Goal: Task Accomplishment & Management: Manage account settings

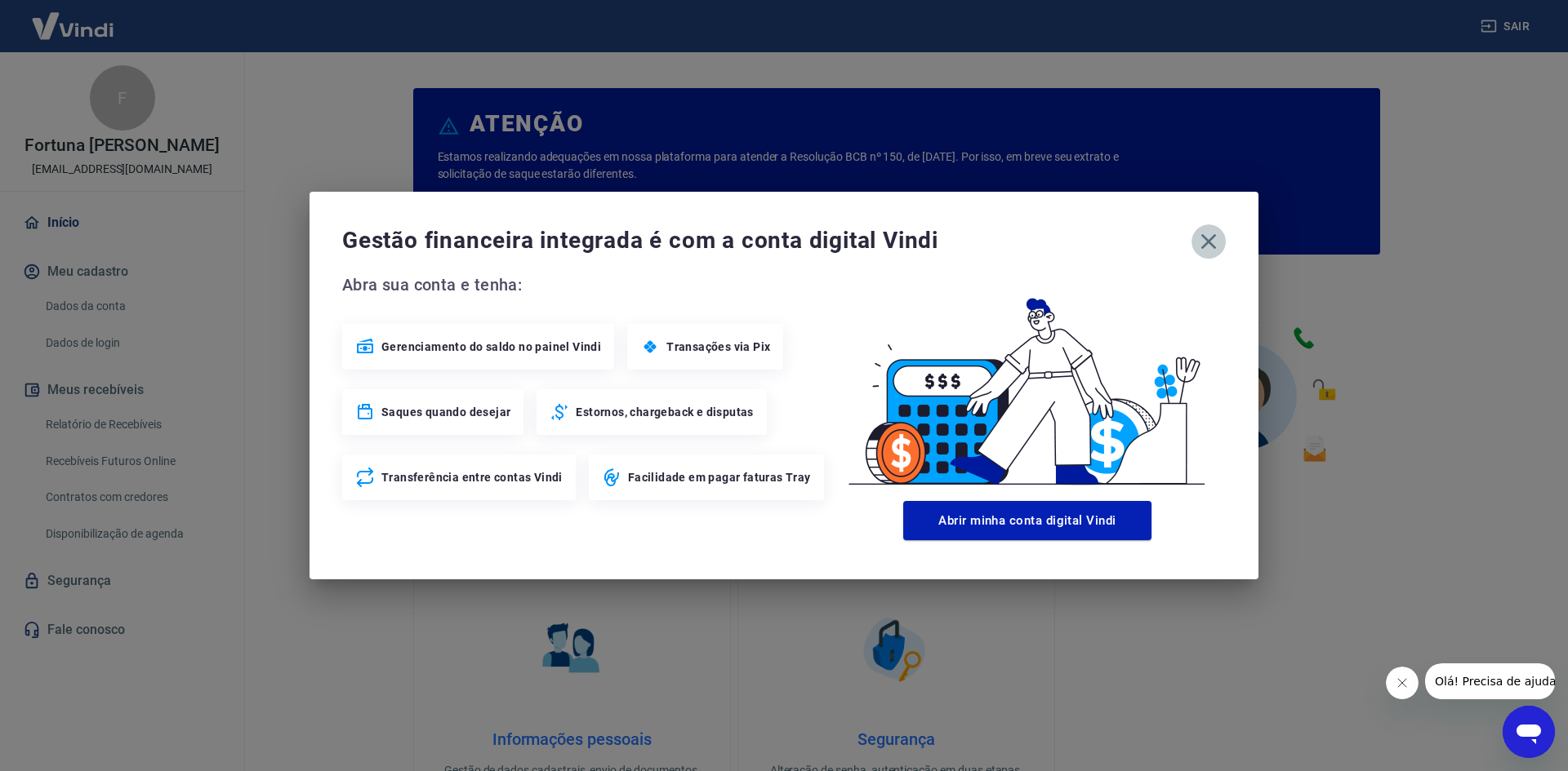
click at [1205, 244] on icon "button" at bounding box center [1209, 241] width 16 height 16
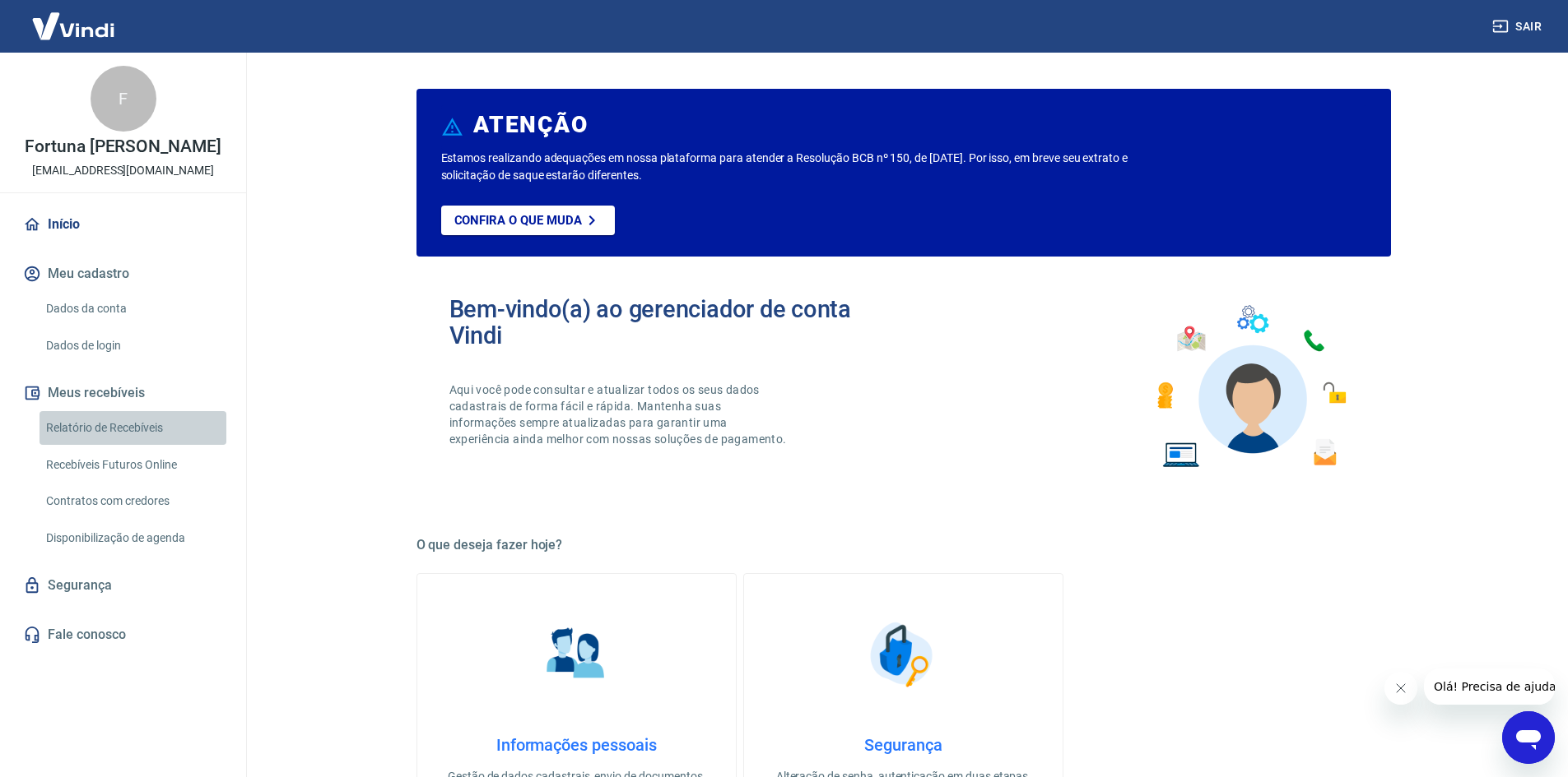
click at [92, 427] on link "Relatório de Recebíveis" at bounding box center [133, 428] width 187 height 34
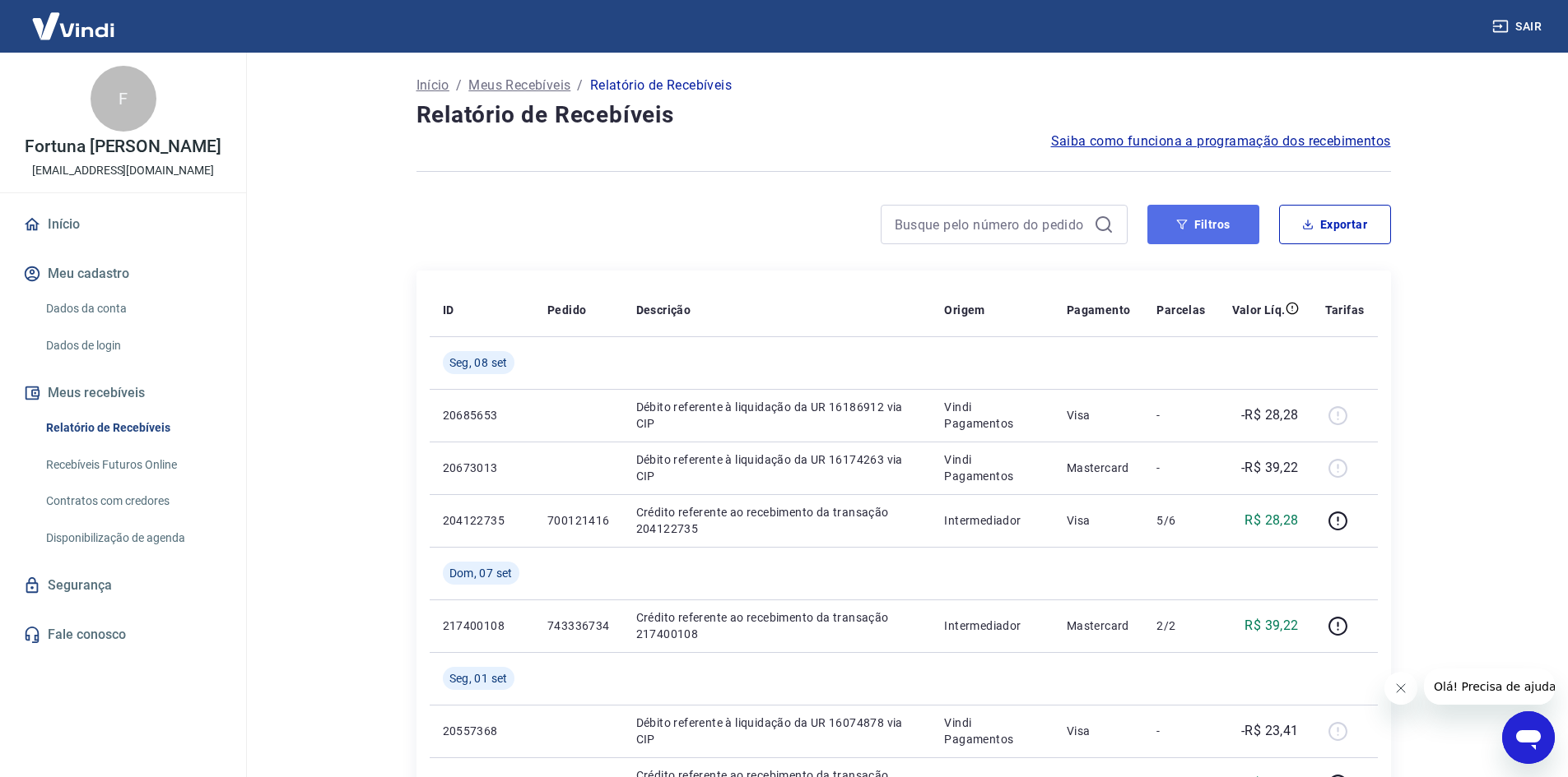
click at [1236, 222] on button "Filtros" at bounding box center [1203, 224] width 112 height 40
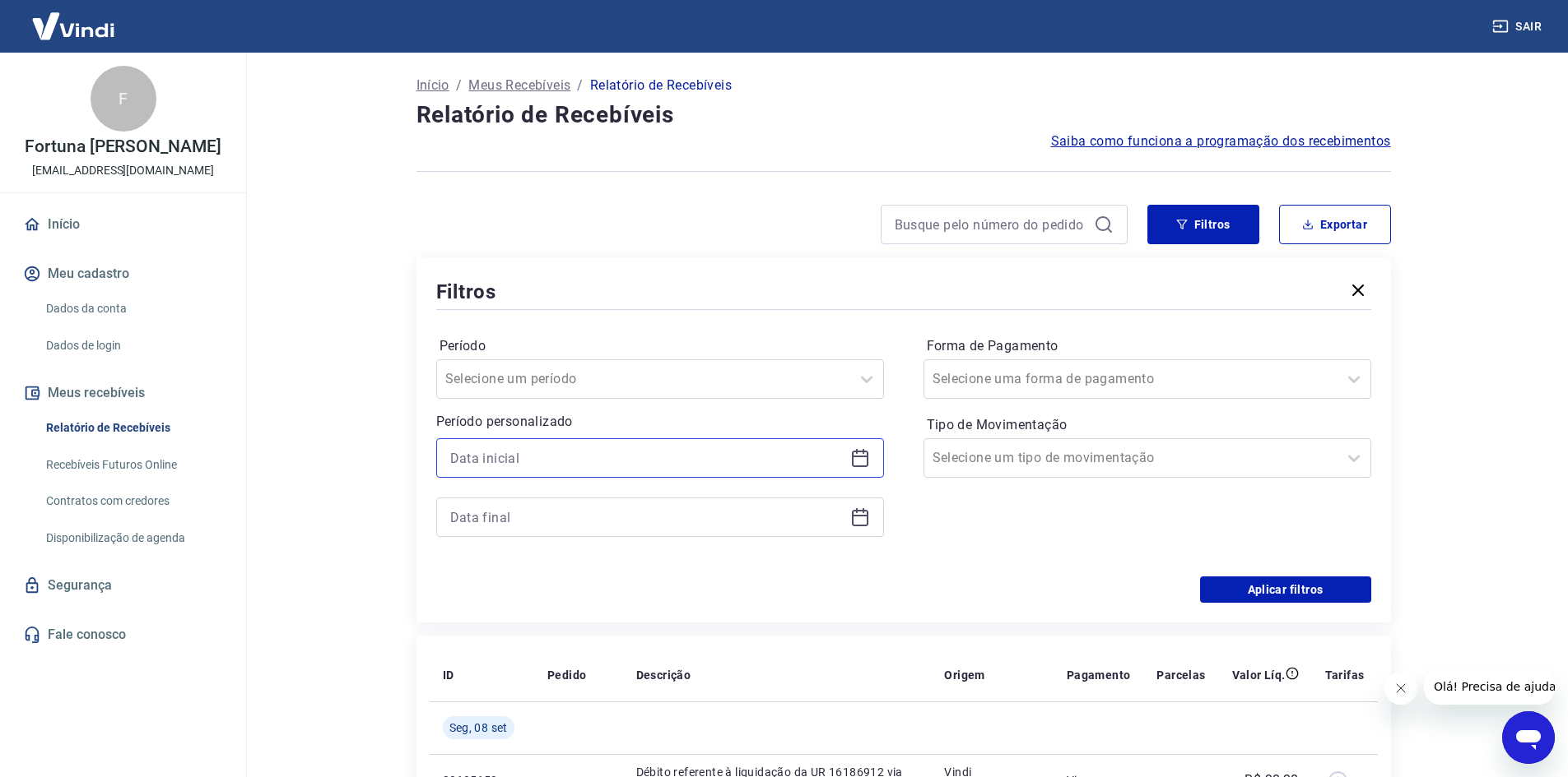
click at [519, 454] on input at bounding box center [647, 459] width 394 height 25
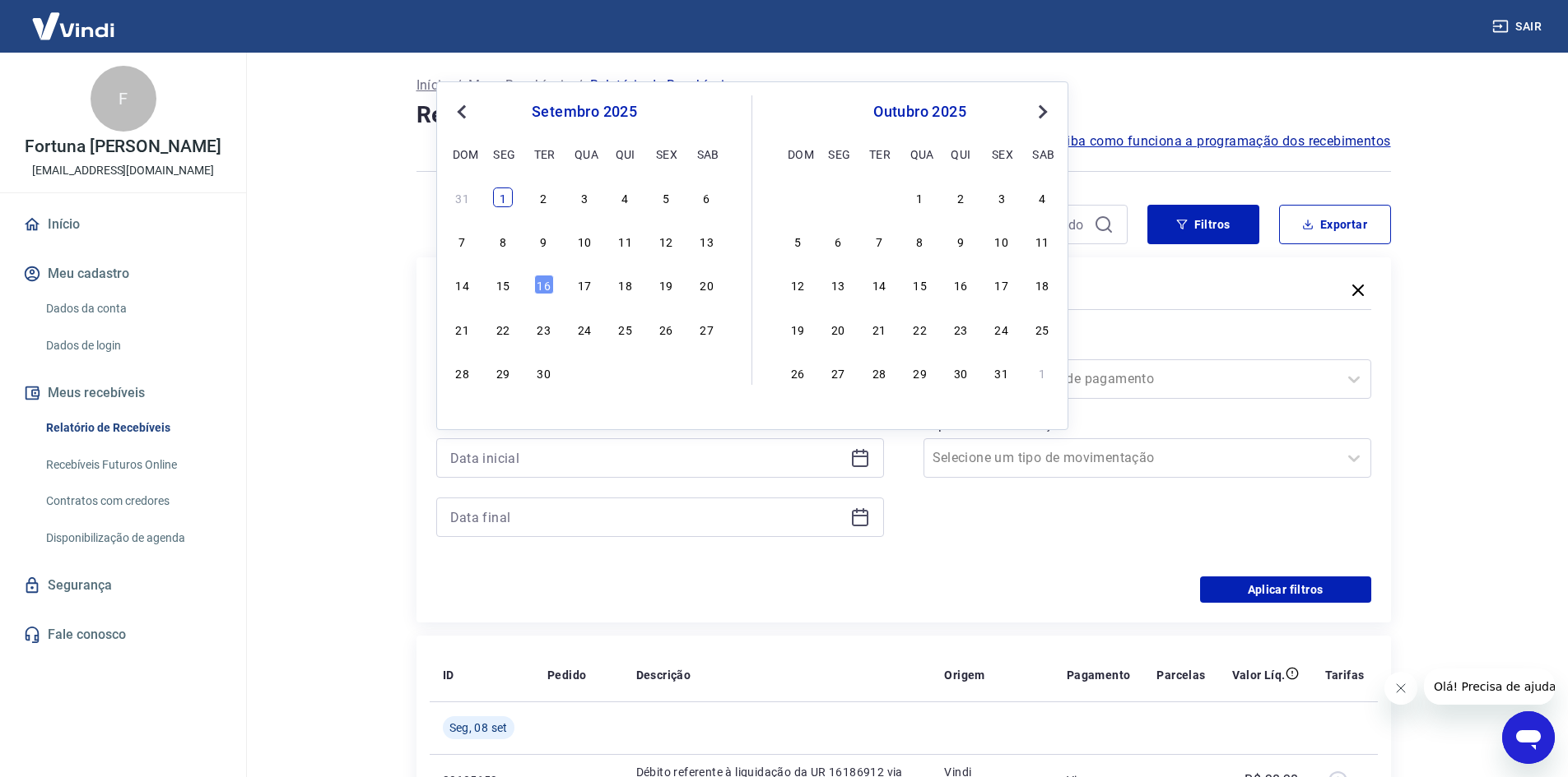
click at [503, 199] on div "1" at bounding box center [503, 197] width 20 height 20
type input "[DATE]"
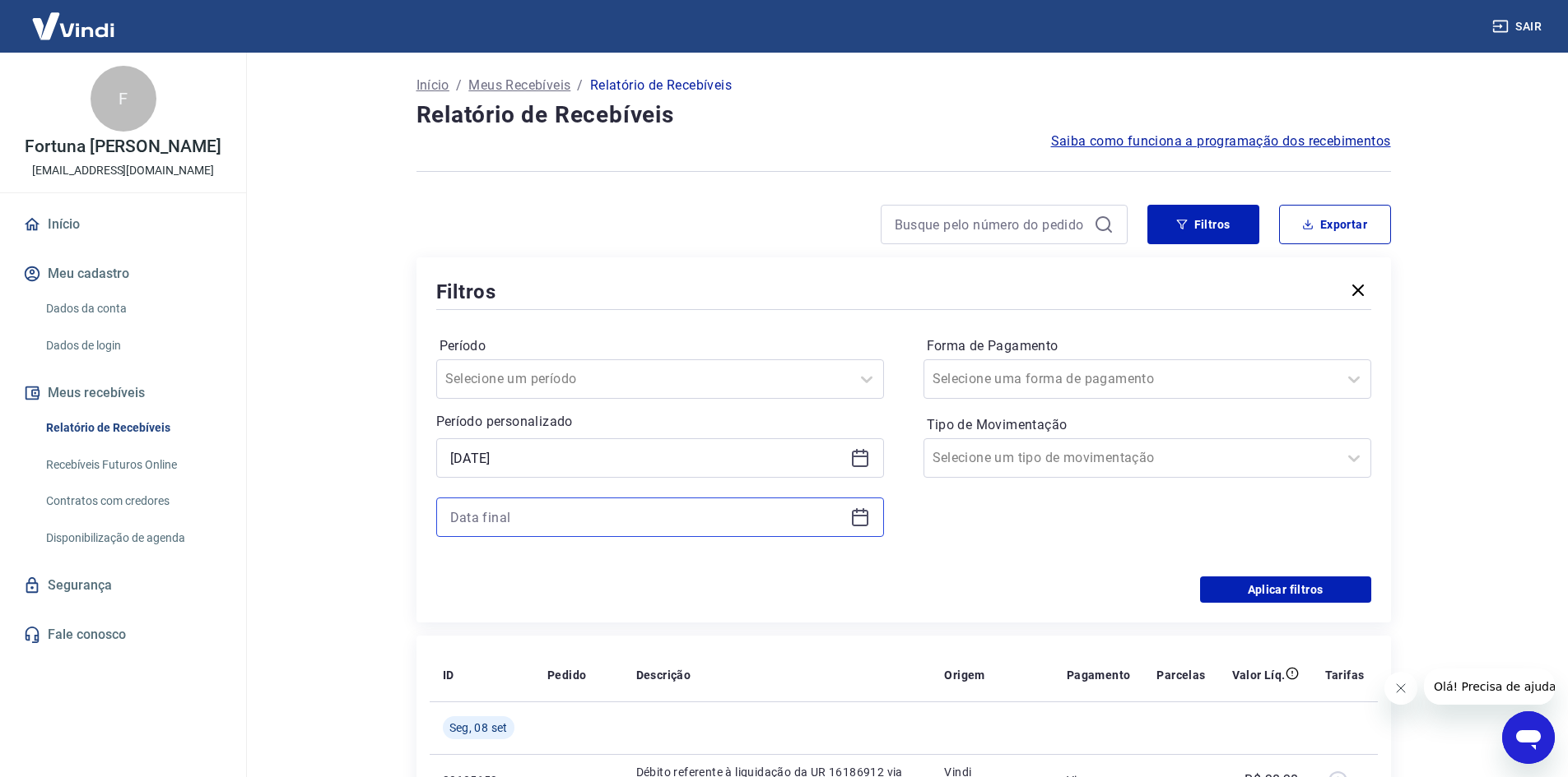
click at [559, 520] on input at bounding box center [647, 517] width 394 height 25
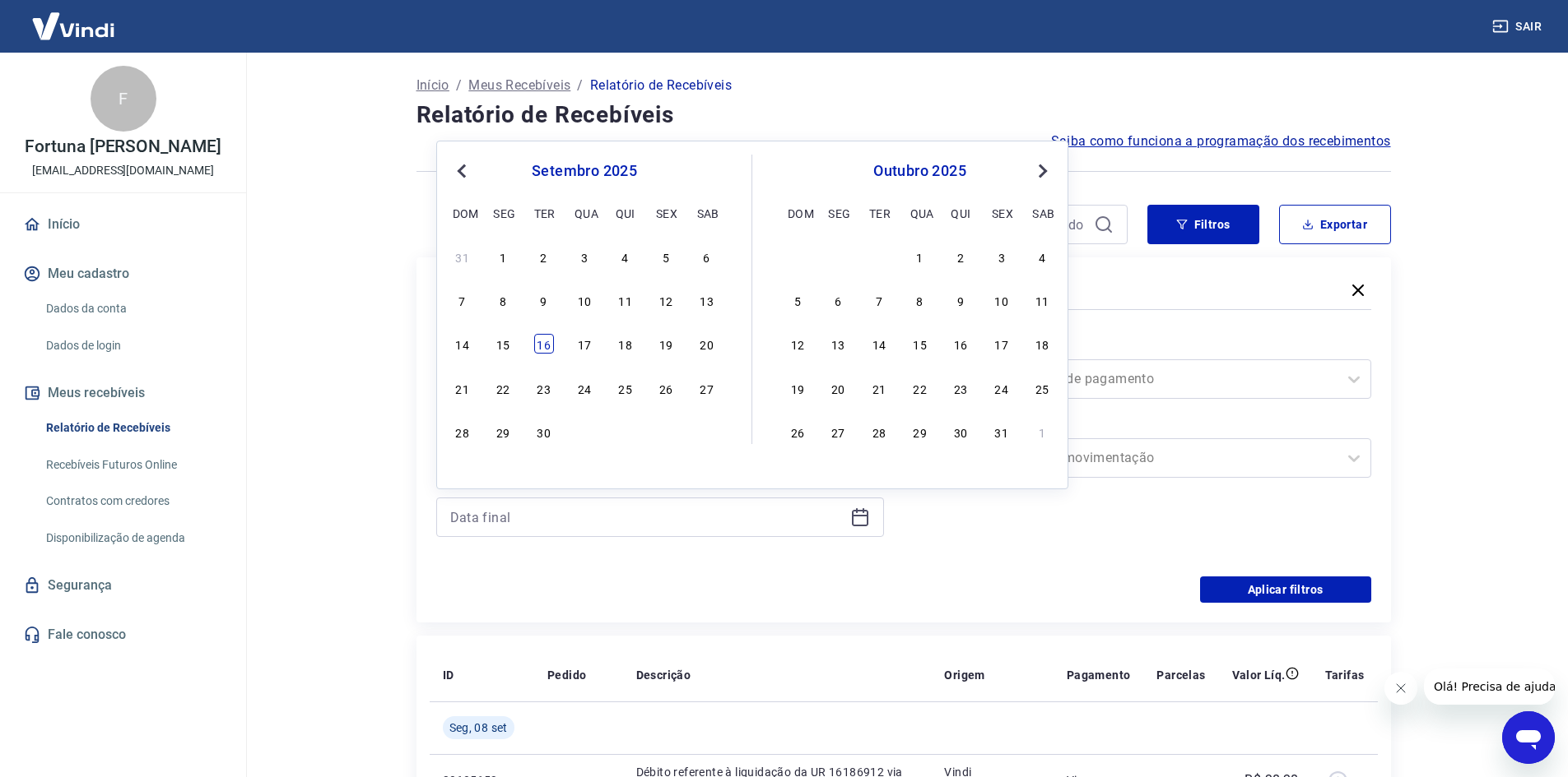
click at [544, 343] on div "16" at bounding box center [544, 344] width 20 height 20
type input "[DATE]"
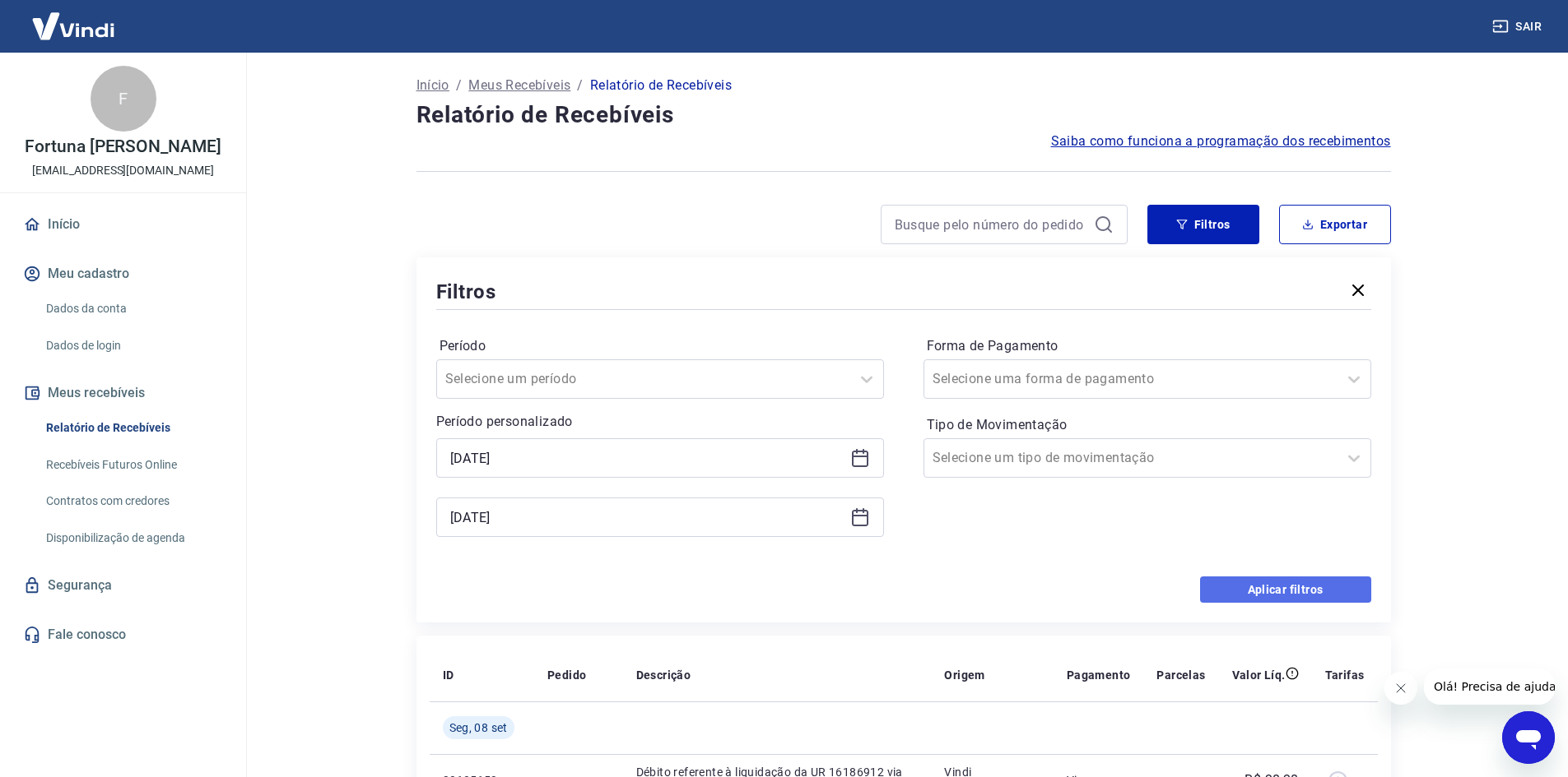
click at [1321, 591] on button "Aplicar filtros" at bounding box center [1285, 590] width 171 height 26
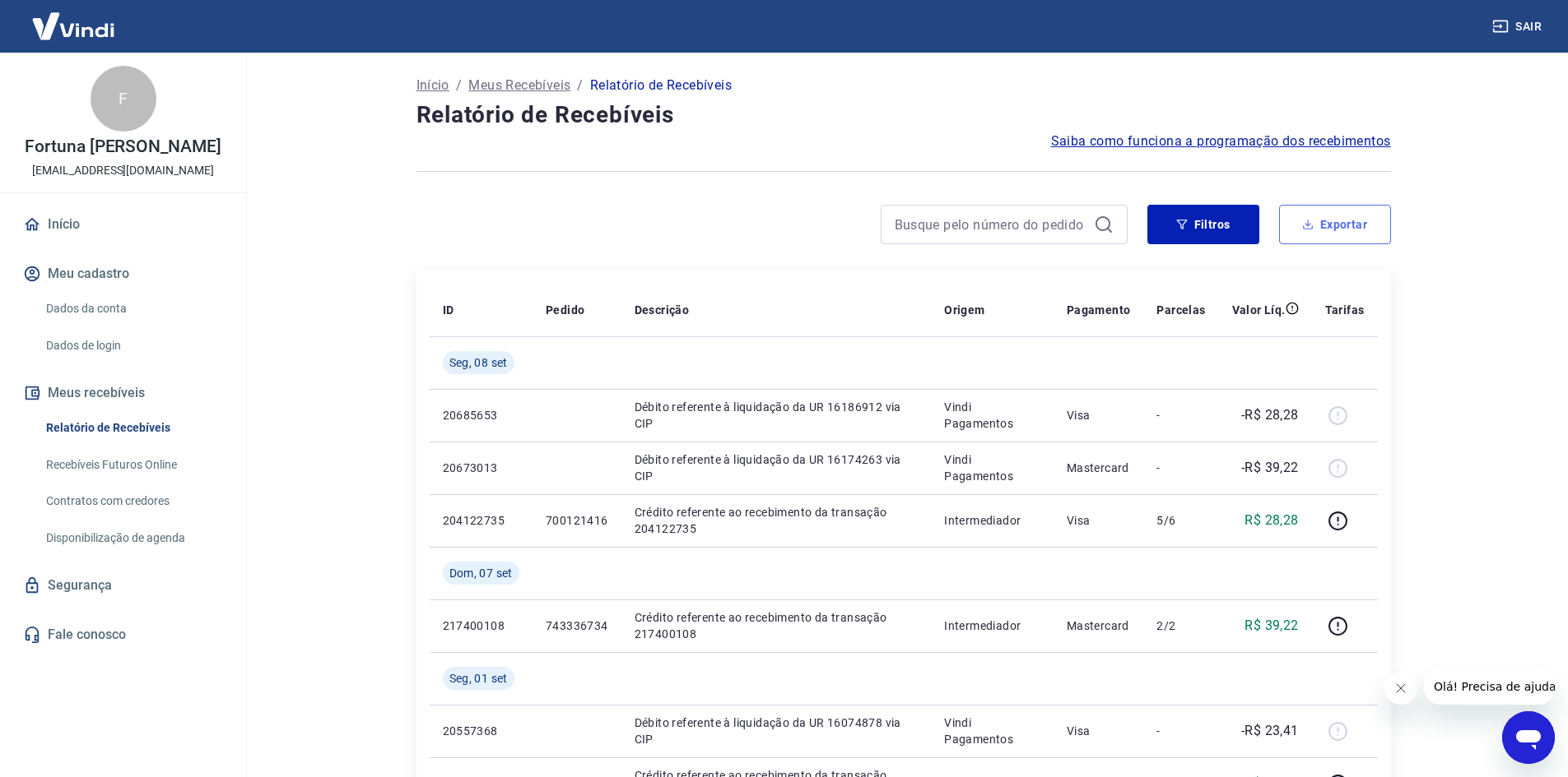
click at [1353, 224] on button "Exportar" at bounding box center [1335, 224] width 112 height 40
type input "[DATE]"
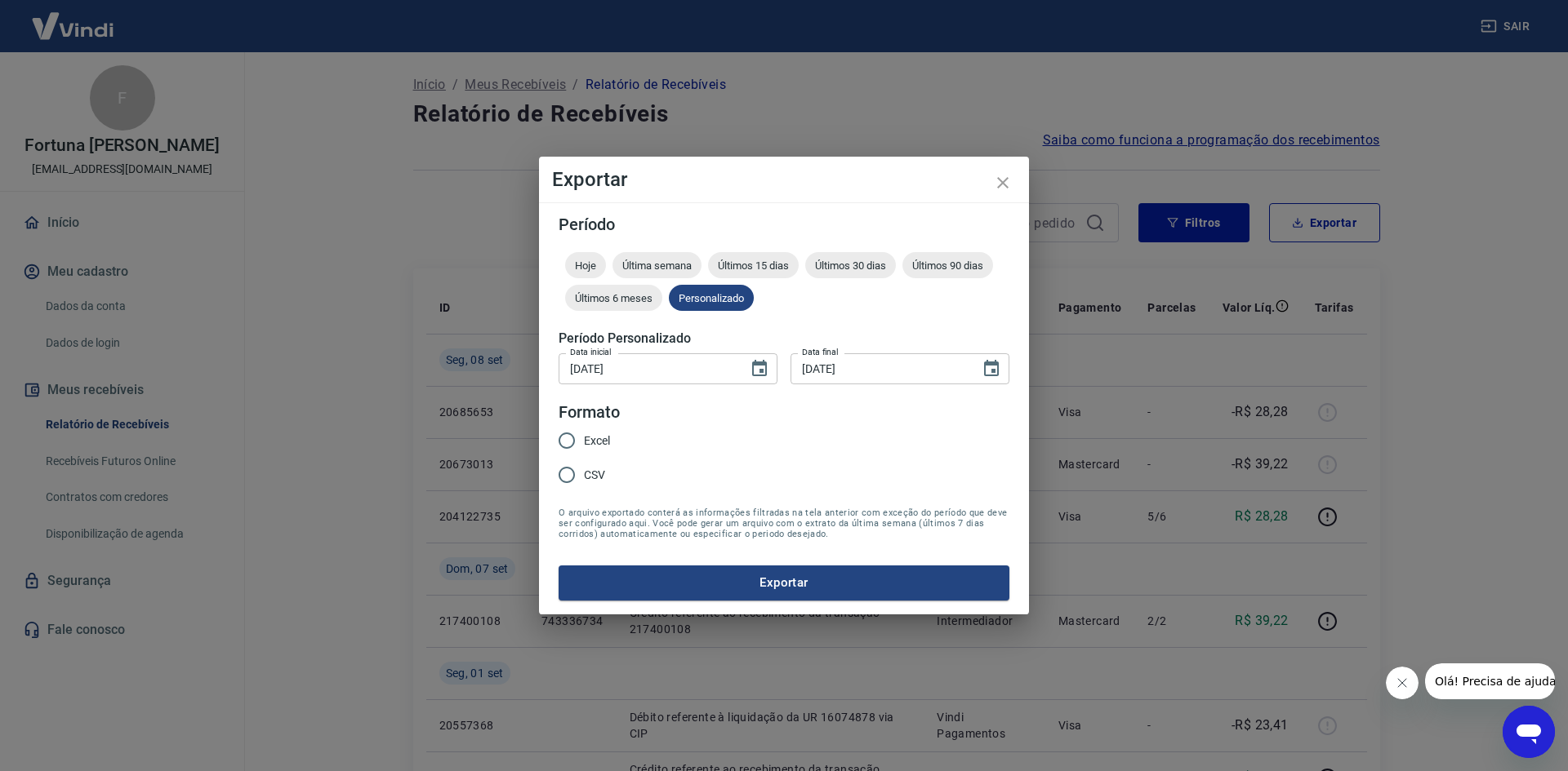
click at [566, 472] on input "CSV" at bounding box center [567, 475] width 34 height 34
radio input "true"
click at [793, 580] on button "Exportar" at bounding box center [784, 583] width 450 height 34
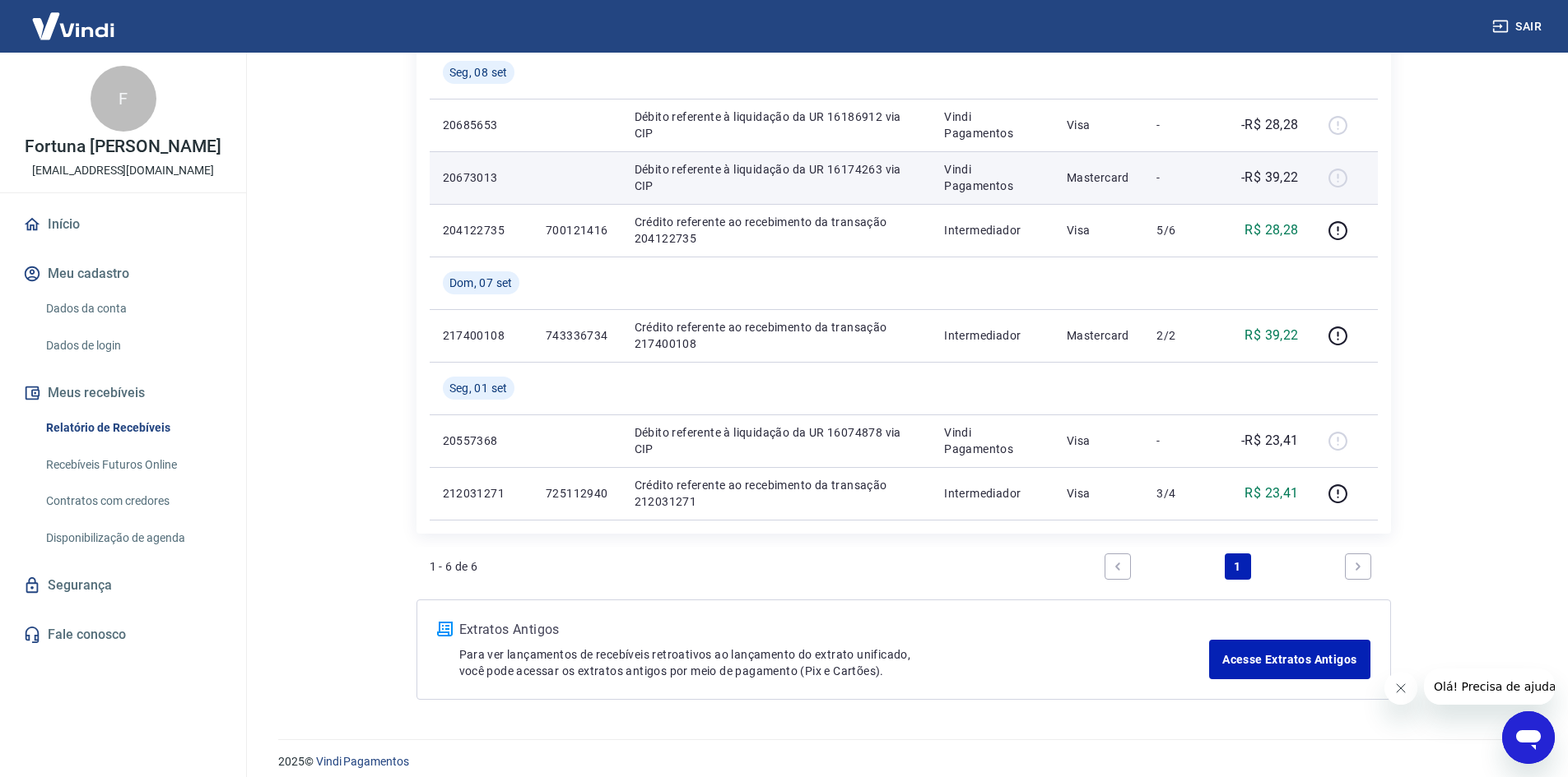
scroll to position [304, 0]
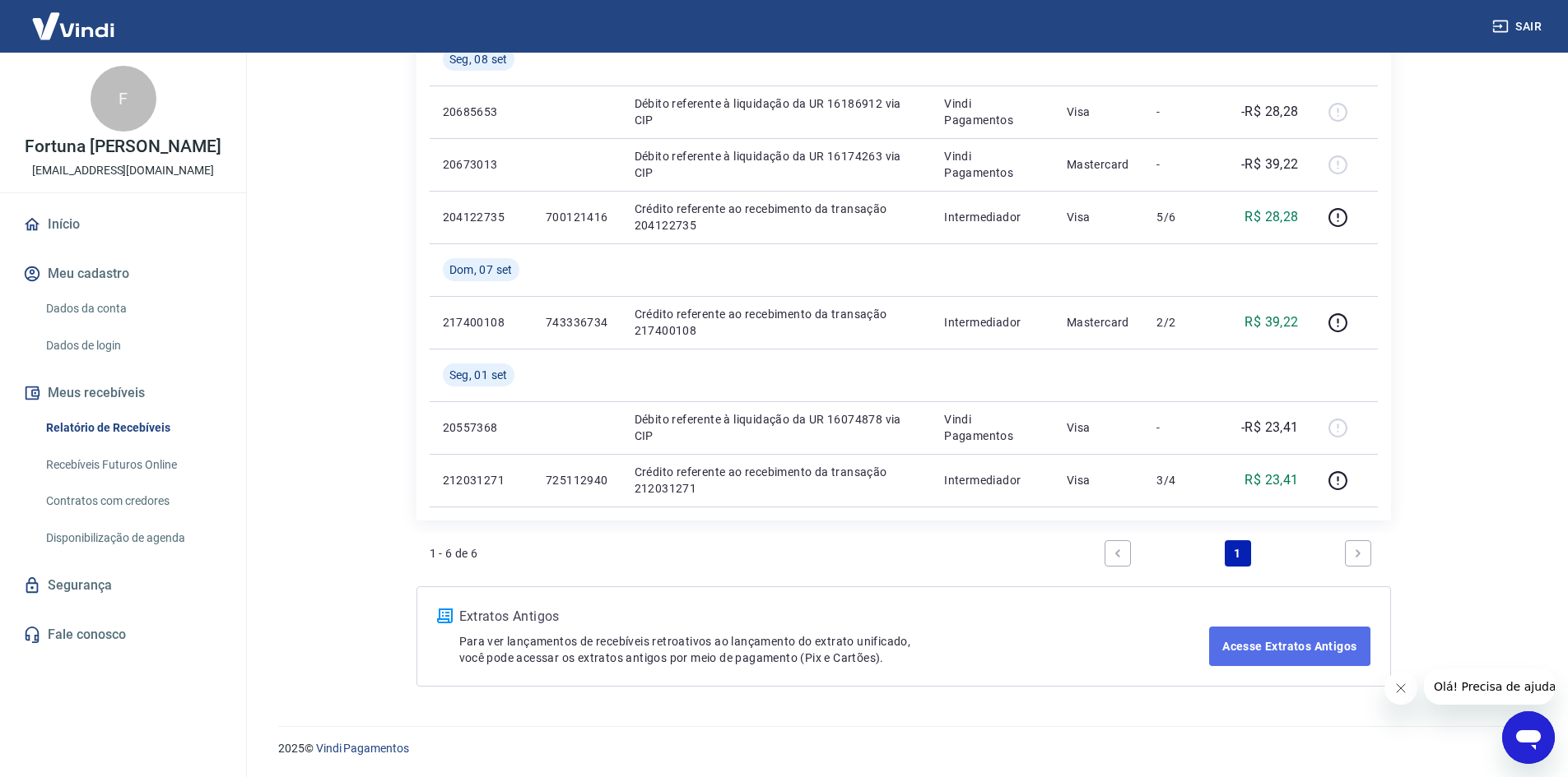
click at [1239, 638] on link "Acesse Extratos Antigos" at bounding box center [1289, 647] width 160 height 40
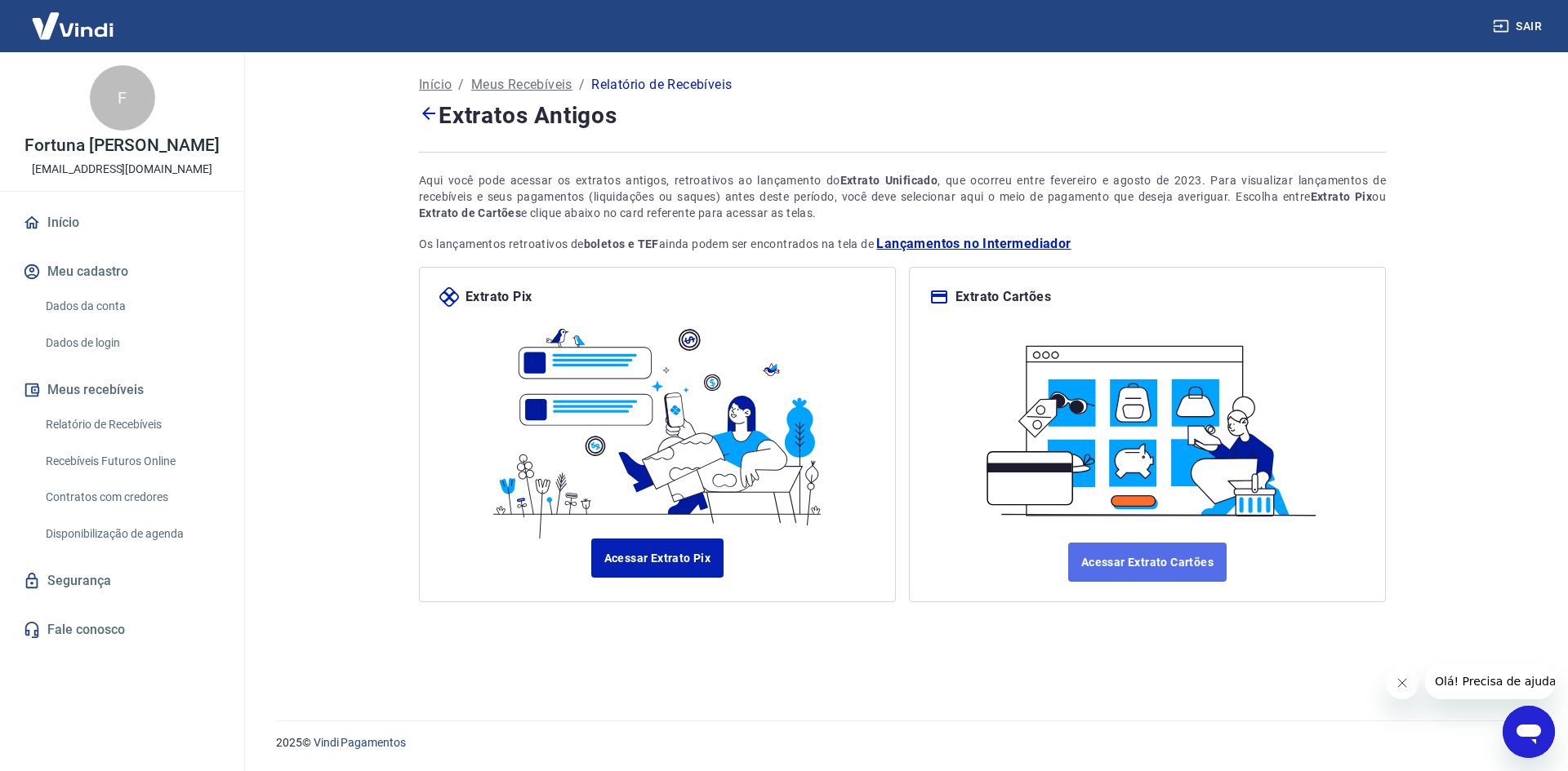
click at [1126, 552] on link "Acessar Extrato Cartões" at bounding box center [1146, 562] width 158 height 39
click at [72, 220] on link "Início" at bounding box center [122, 223] width 205 height 36
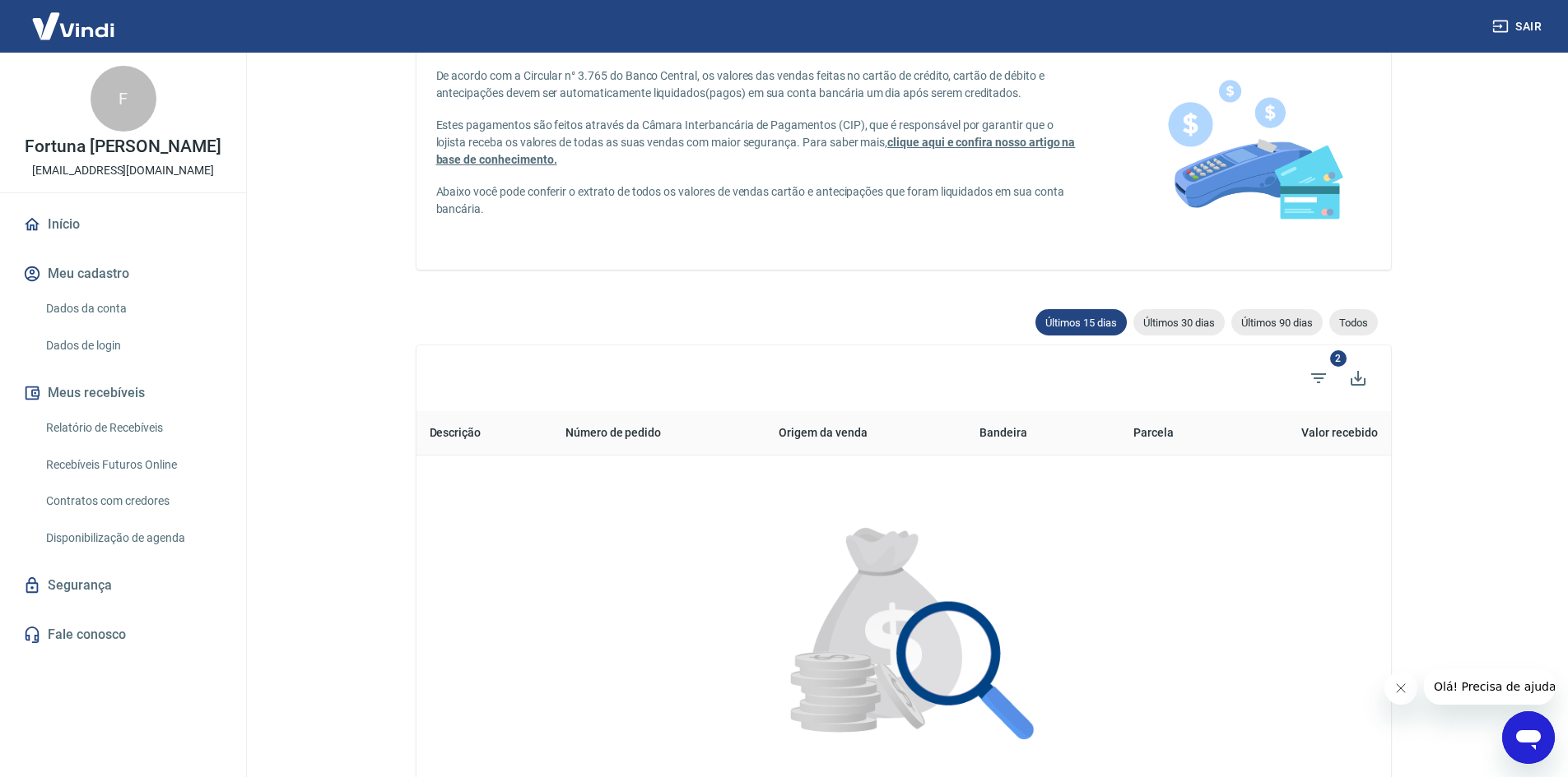
scroll to position [80, 0]
click at [1174, 326] on span "Últimos 30 dias" at bounding box center [1178, 323] width 92 height 12
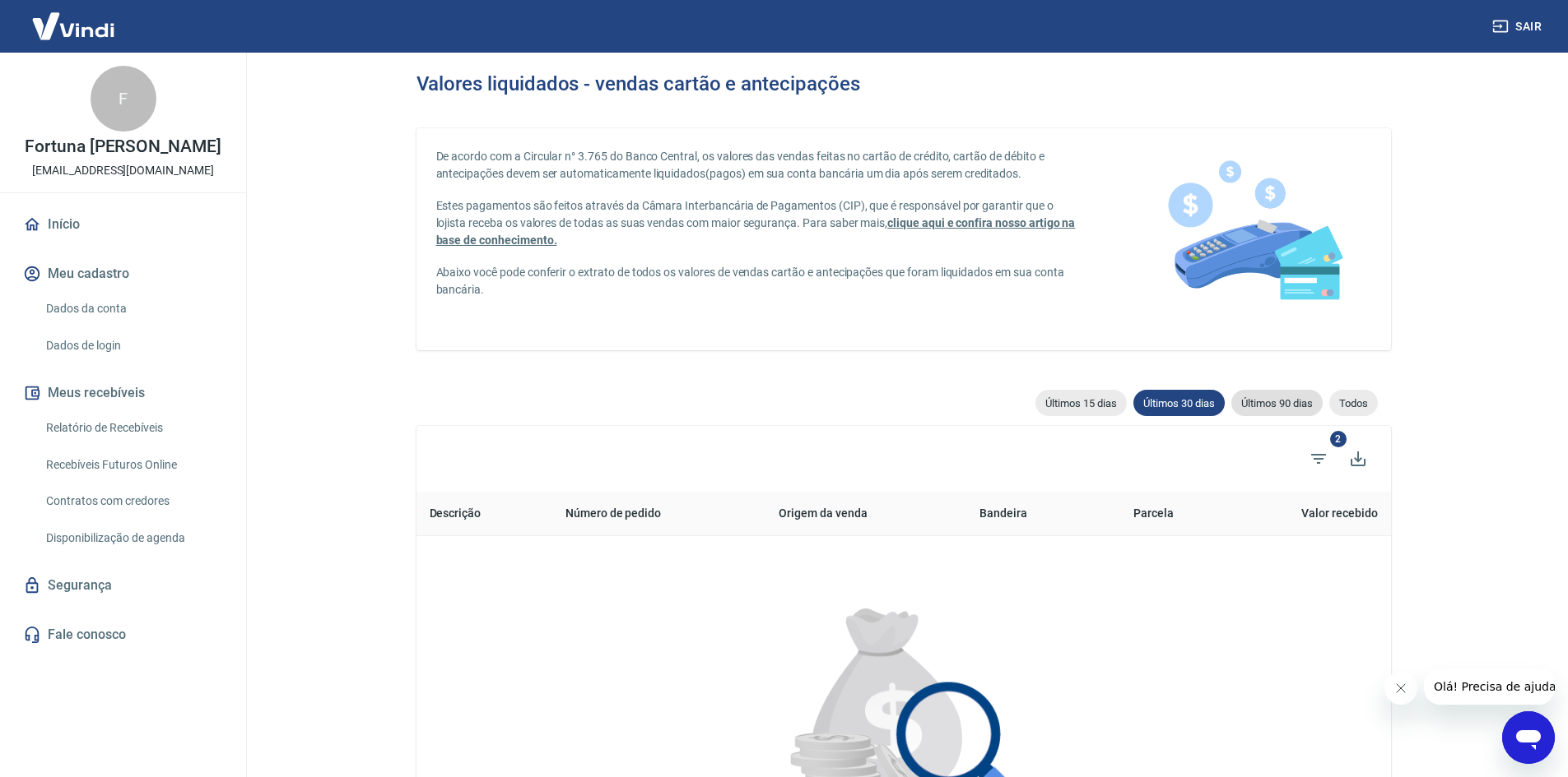
click at [1273, 398] on span "Últimos 90 dias" at bounding box center [1277, 403] width 92 height 12
click at [1039, 398] on span "Últimos 15 dias" at bounding box center [1081, 403] width 92 height 12
type input "[DATE]"
click at [136, 421] on link "Relatório de Recebíveis" at bounding box center [133, 428] width 187 height 34
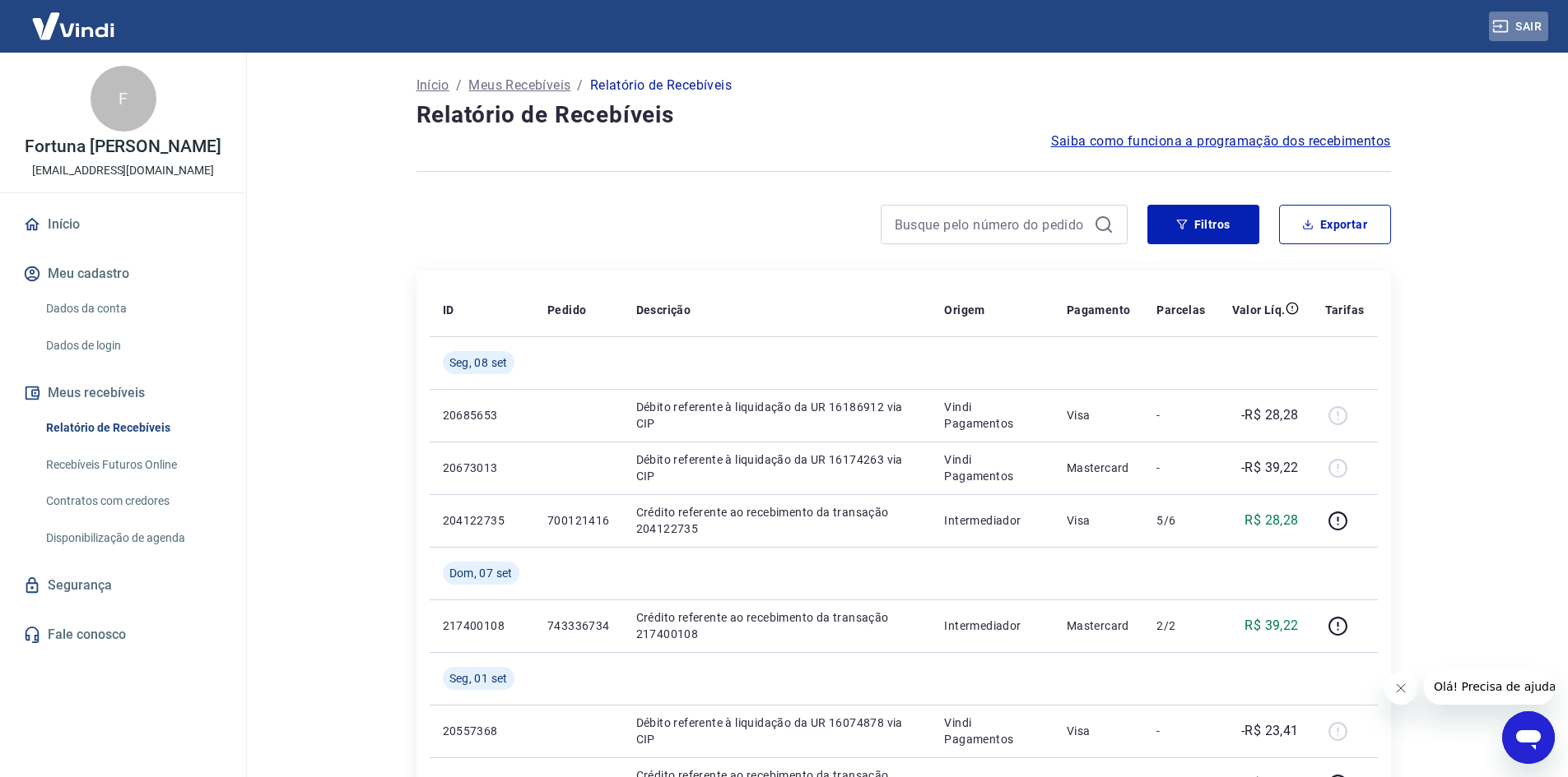
click at [1534, 26] on button "Sair" at bounding box center [1518, 26] width 59 height 31
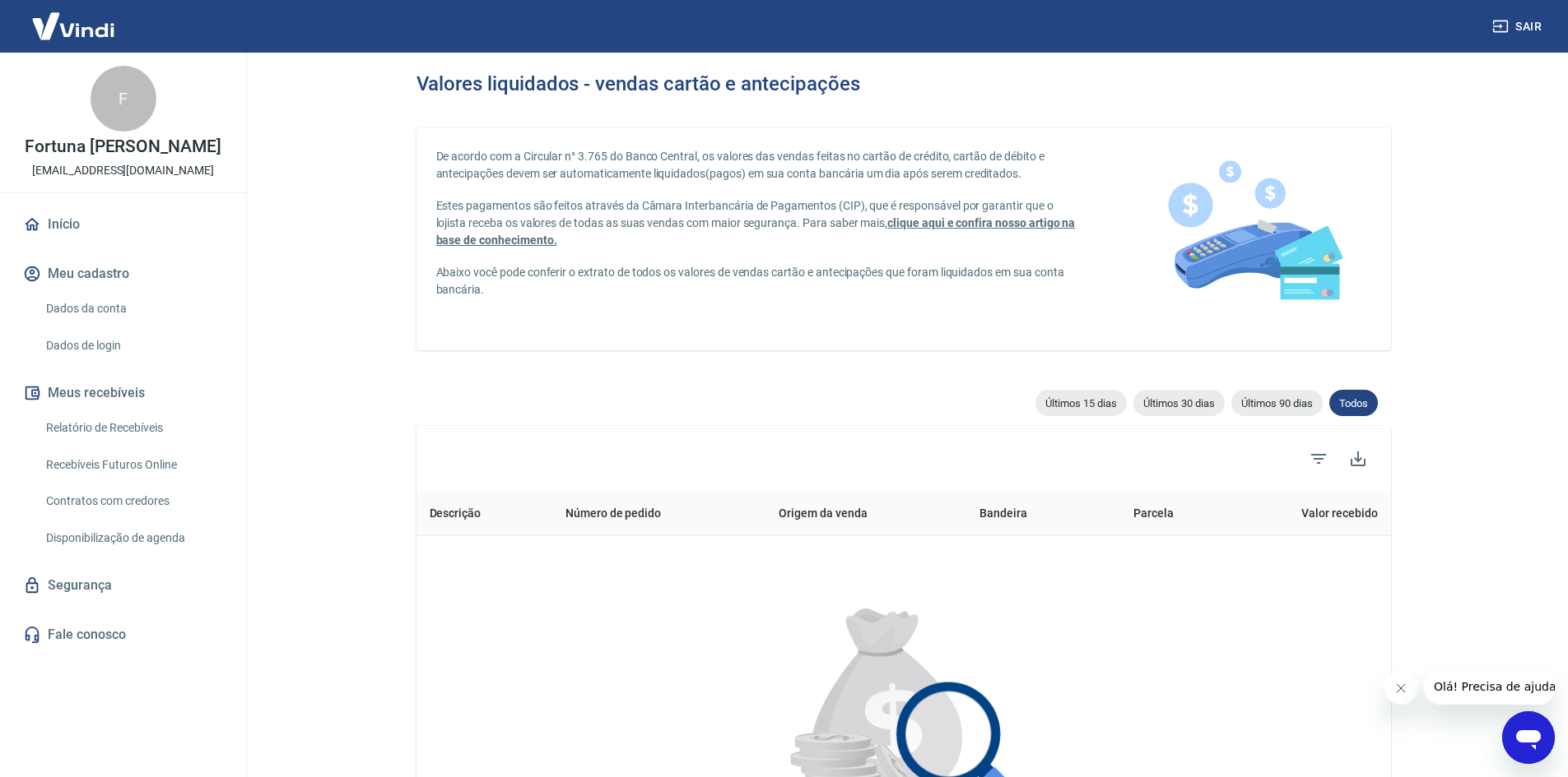
click at [109, 306] on link "Dados da conta" at bounding box center [133, 308] width 187 height 34
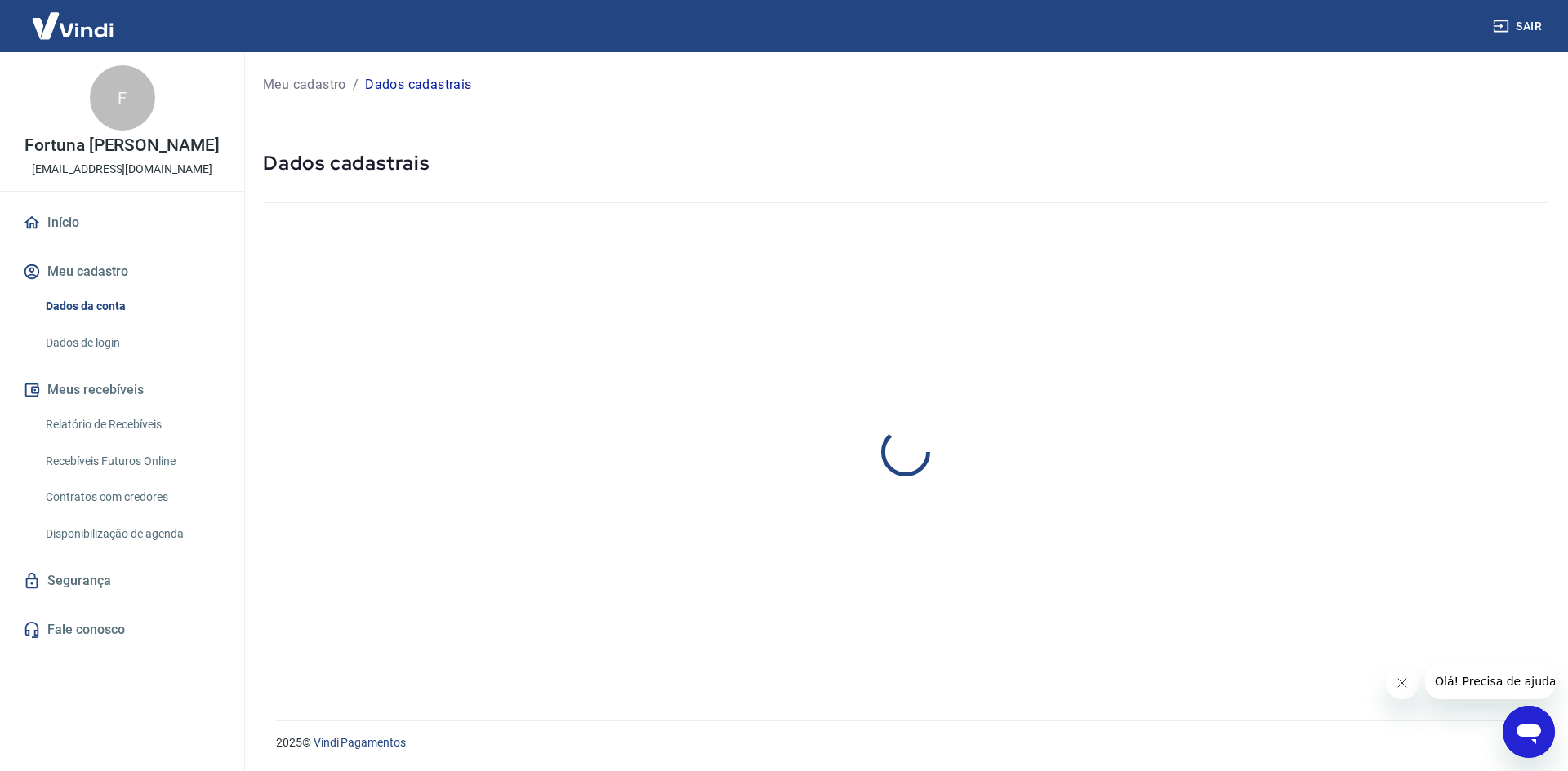
select select "SP"
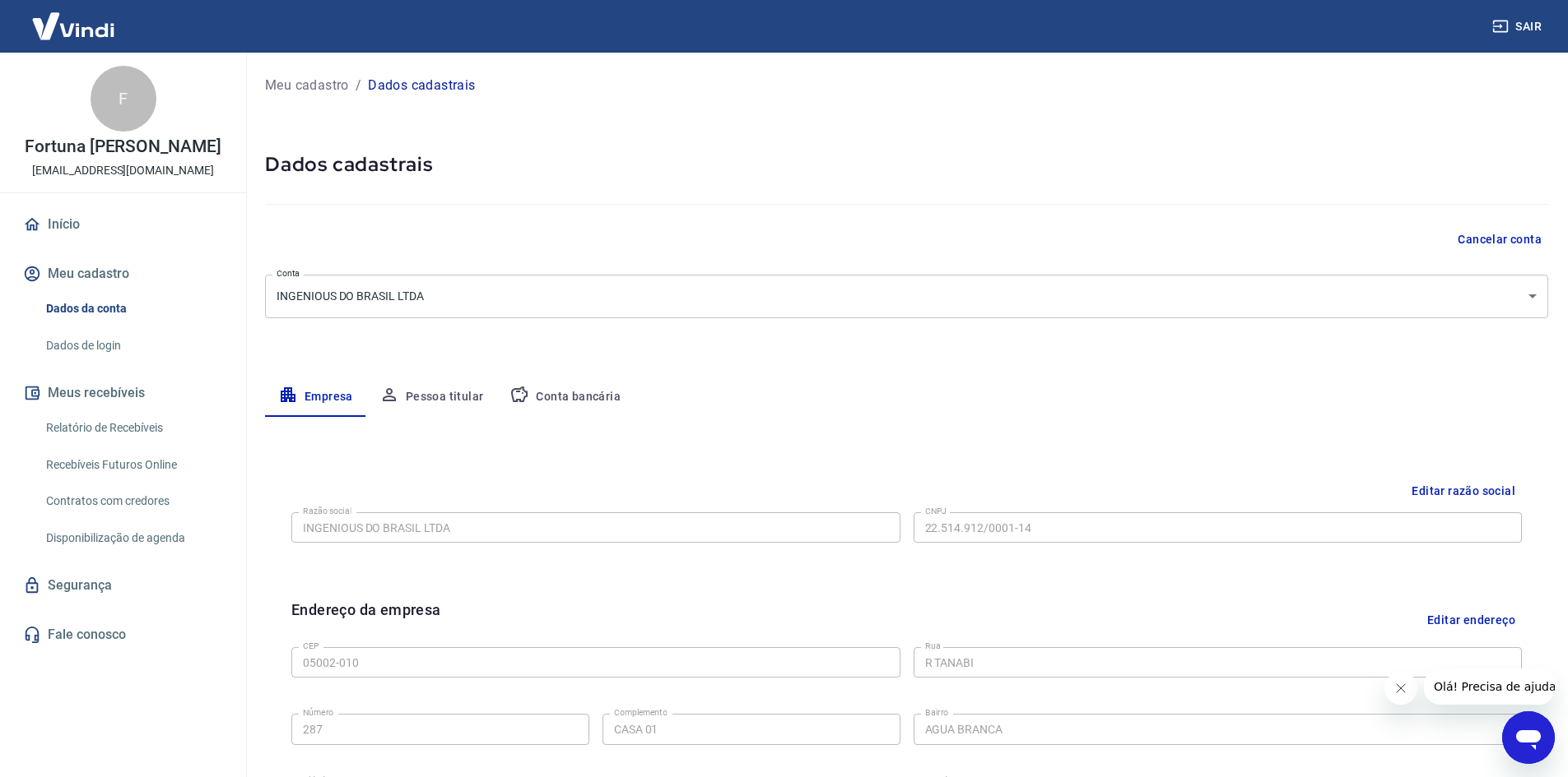
click at [1531, 31] on button "Sair" at bounding box center [1518, 26] width 59 height 31
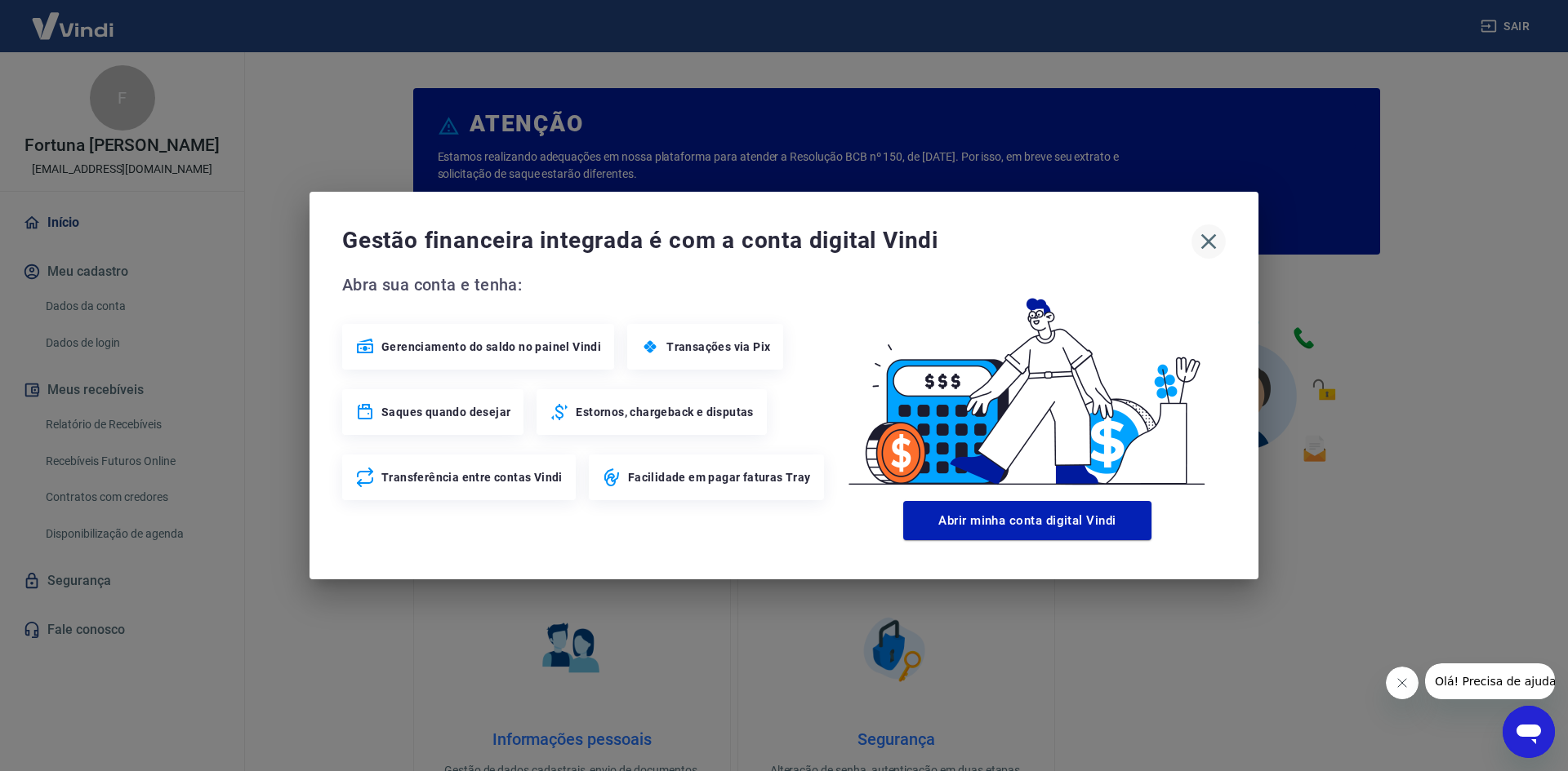
click at [1211, 240] on icon "button" at bounding box center [1209, 241] width 16 height 16
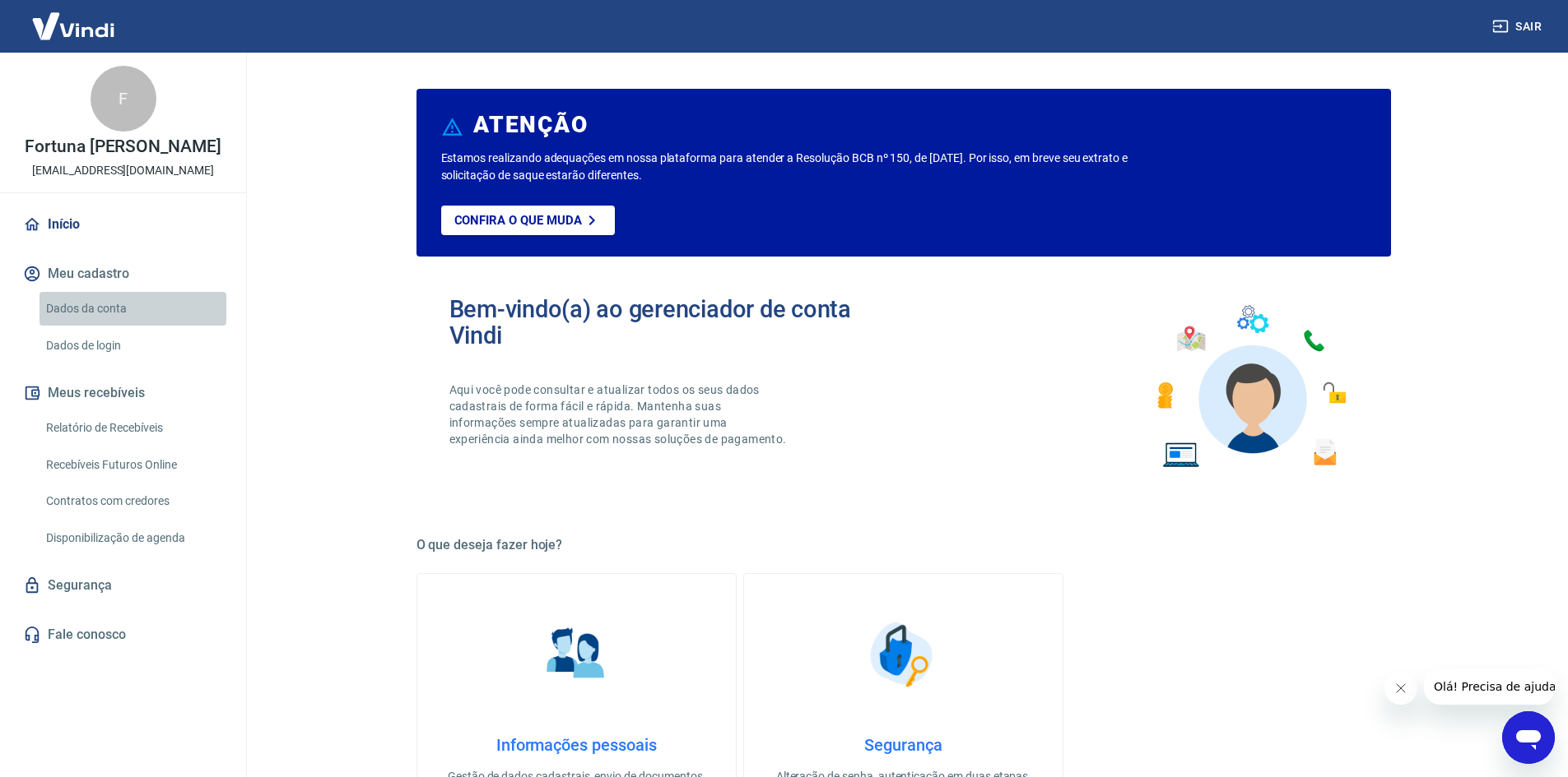
click at [111, 297] on link "Dados da conta" at bounding box center [133, 308] width 187 height 34
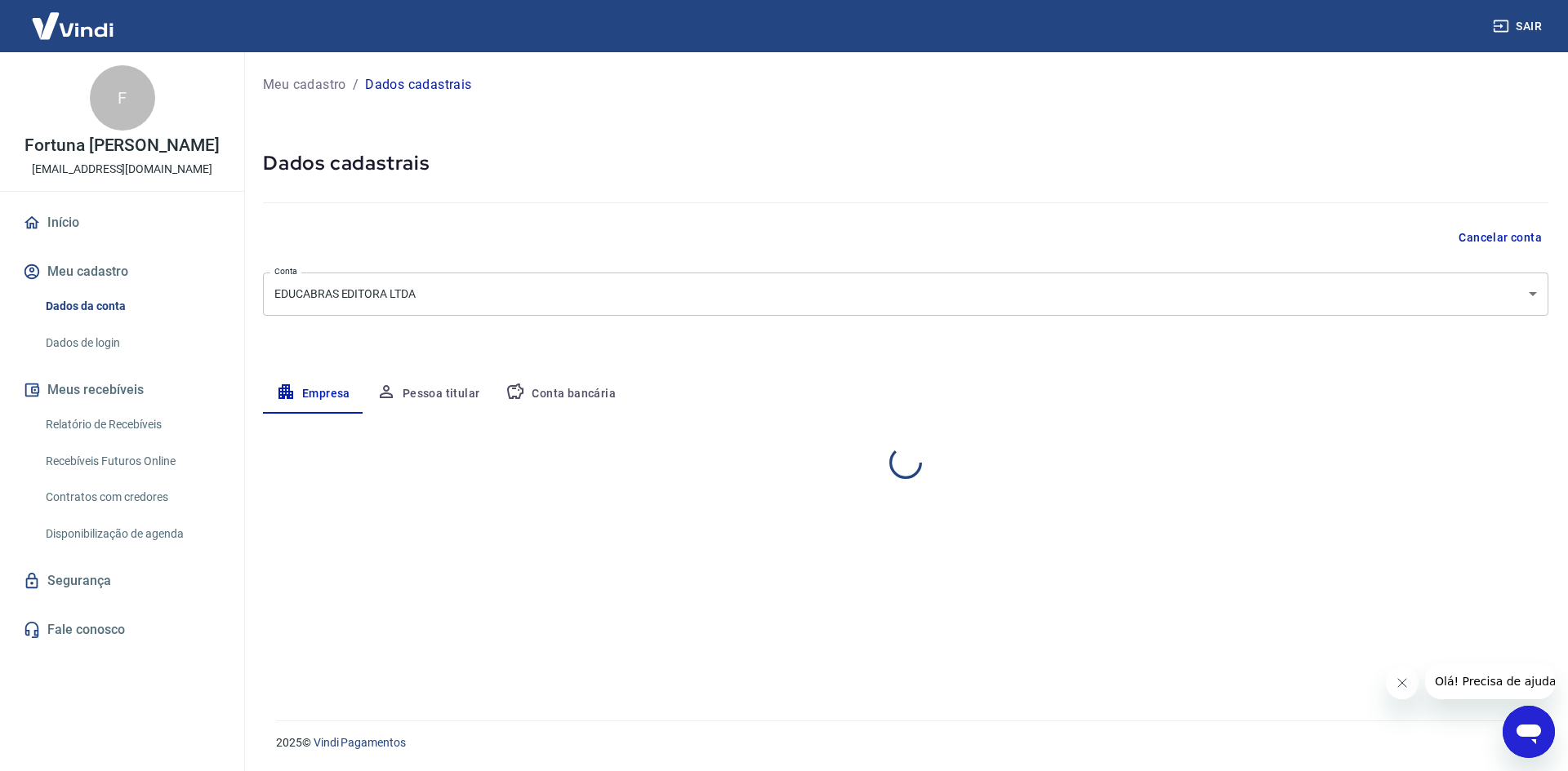
select select "RJ"
select select "business"
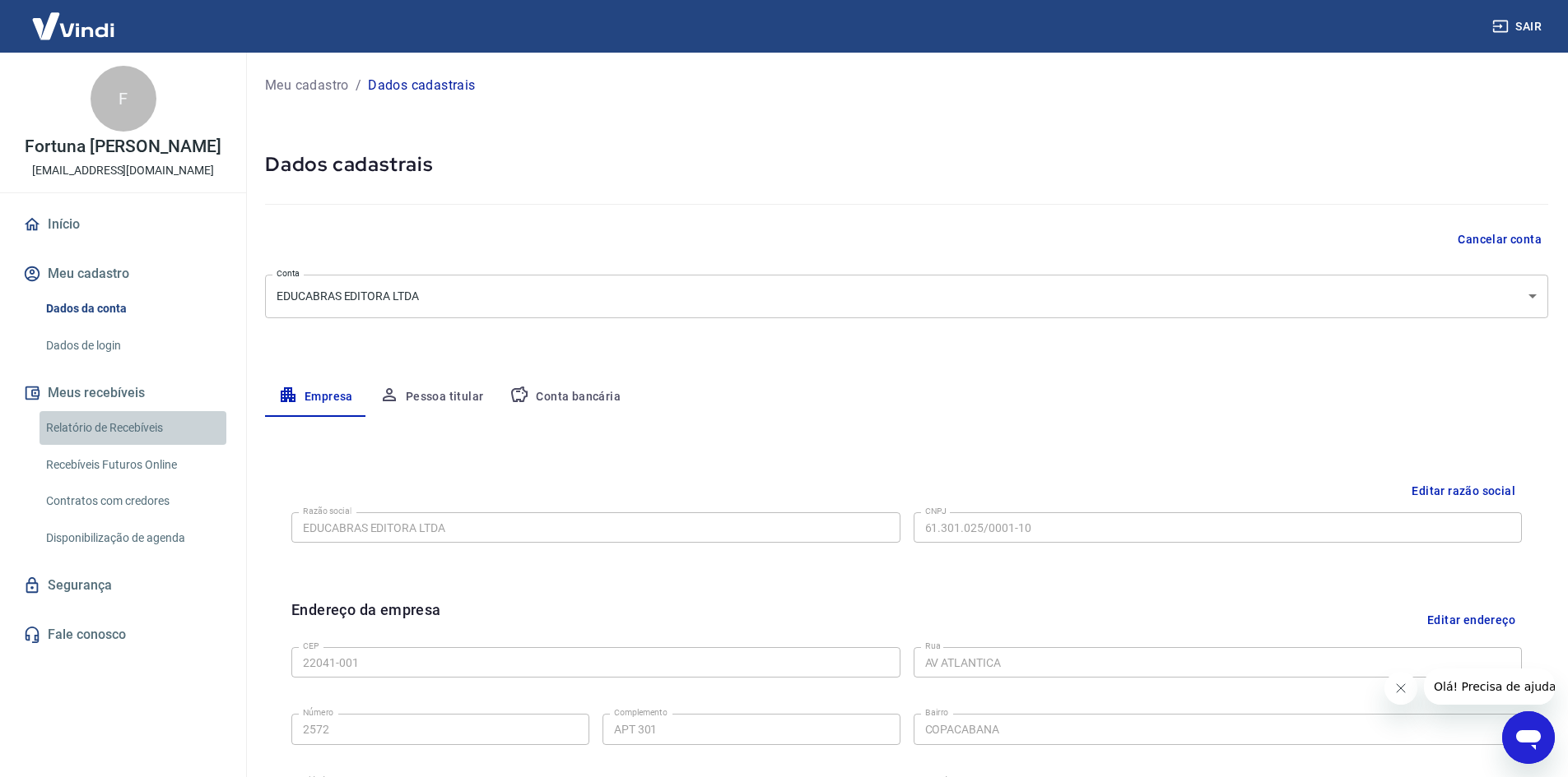
click at [116, 427] on link "Relatório de Recebíveis" at bounding box center [133, 428] width 187 height 34
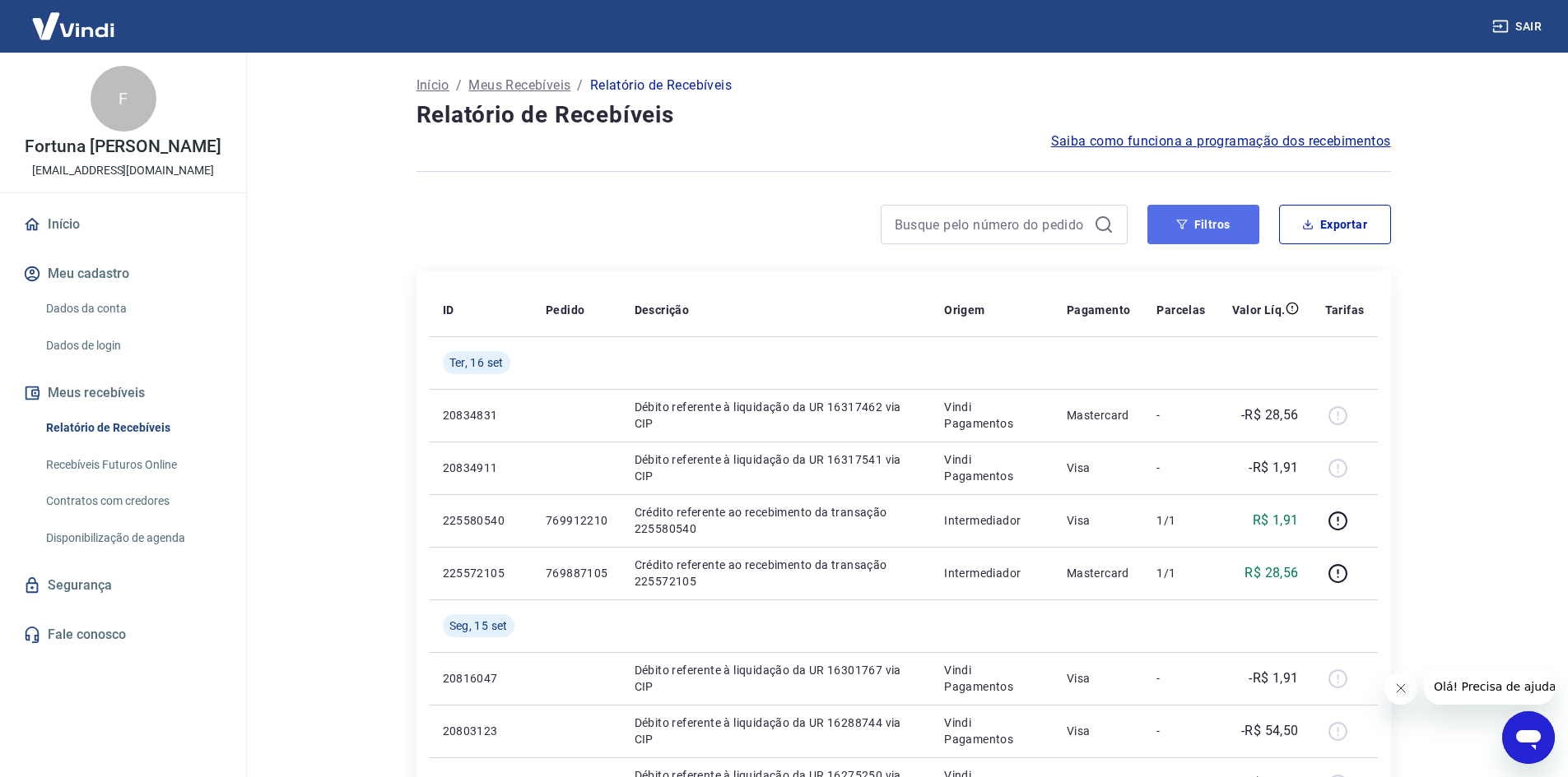
click at [1205, 216] on button "Filtros" at bounding box center [1203, 224] width 112 height 40
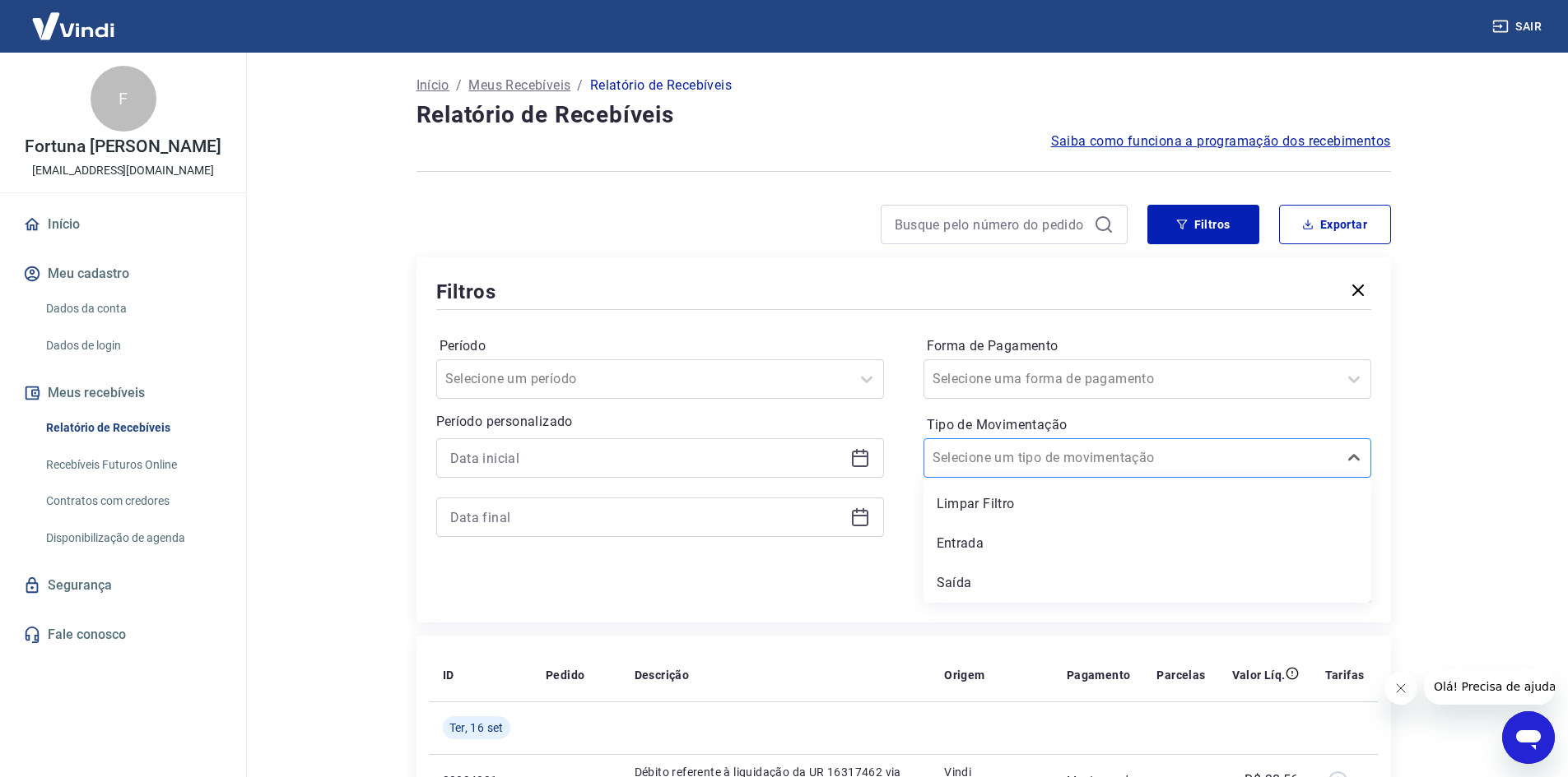
click at [1126, 469] on div "Selecione um tipo de movimentação" at bounding box center [1131, 459] width 413 height 30
click at [989, 550] on div "Entrada" at bounding box center [1147, 544] width 448 height 33
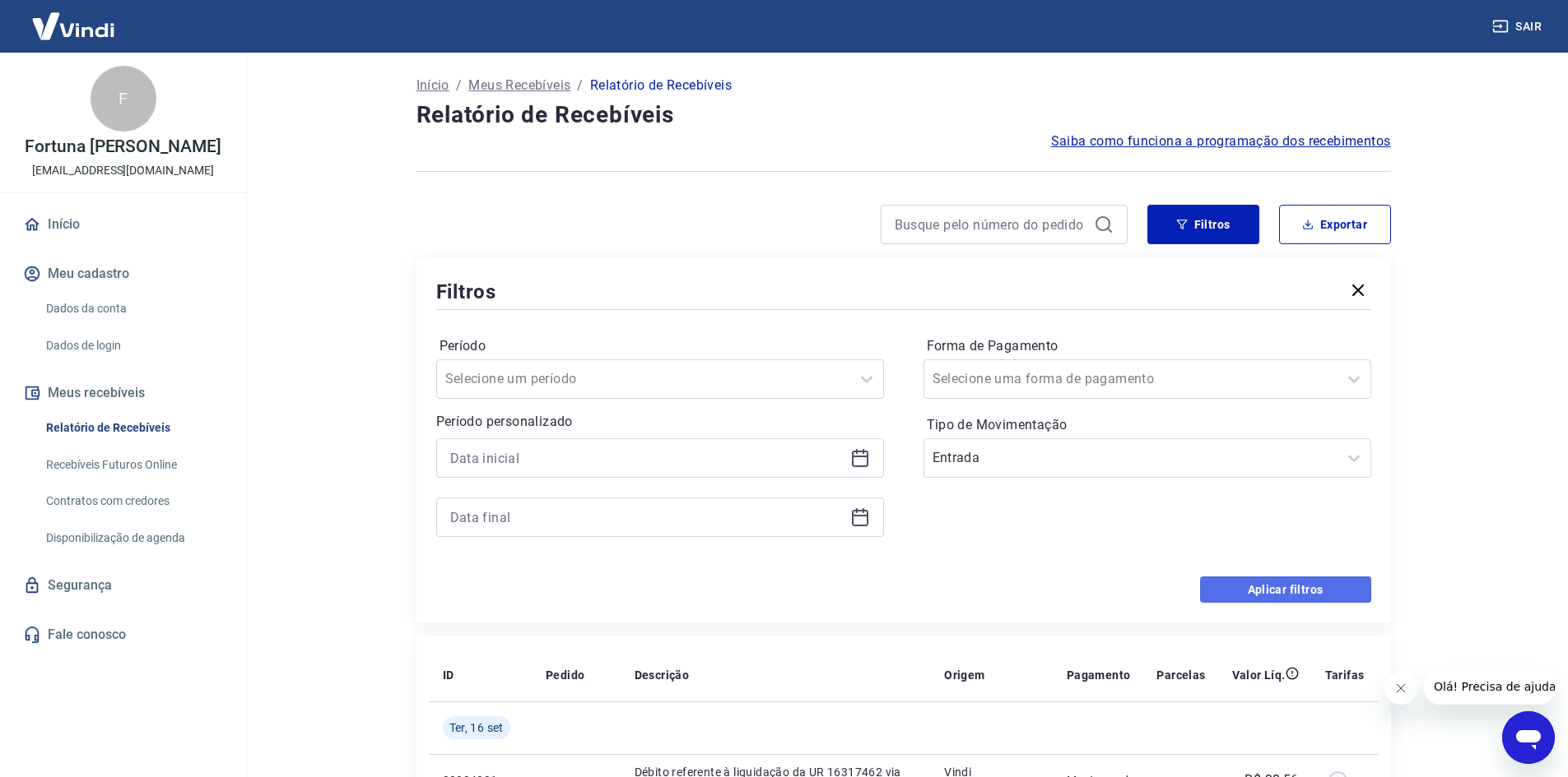
click at [1291, 587] on button "Aplicar filtros" at bounding box center [1285, 590] width 171 height 26
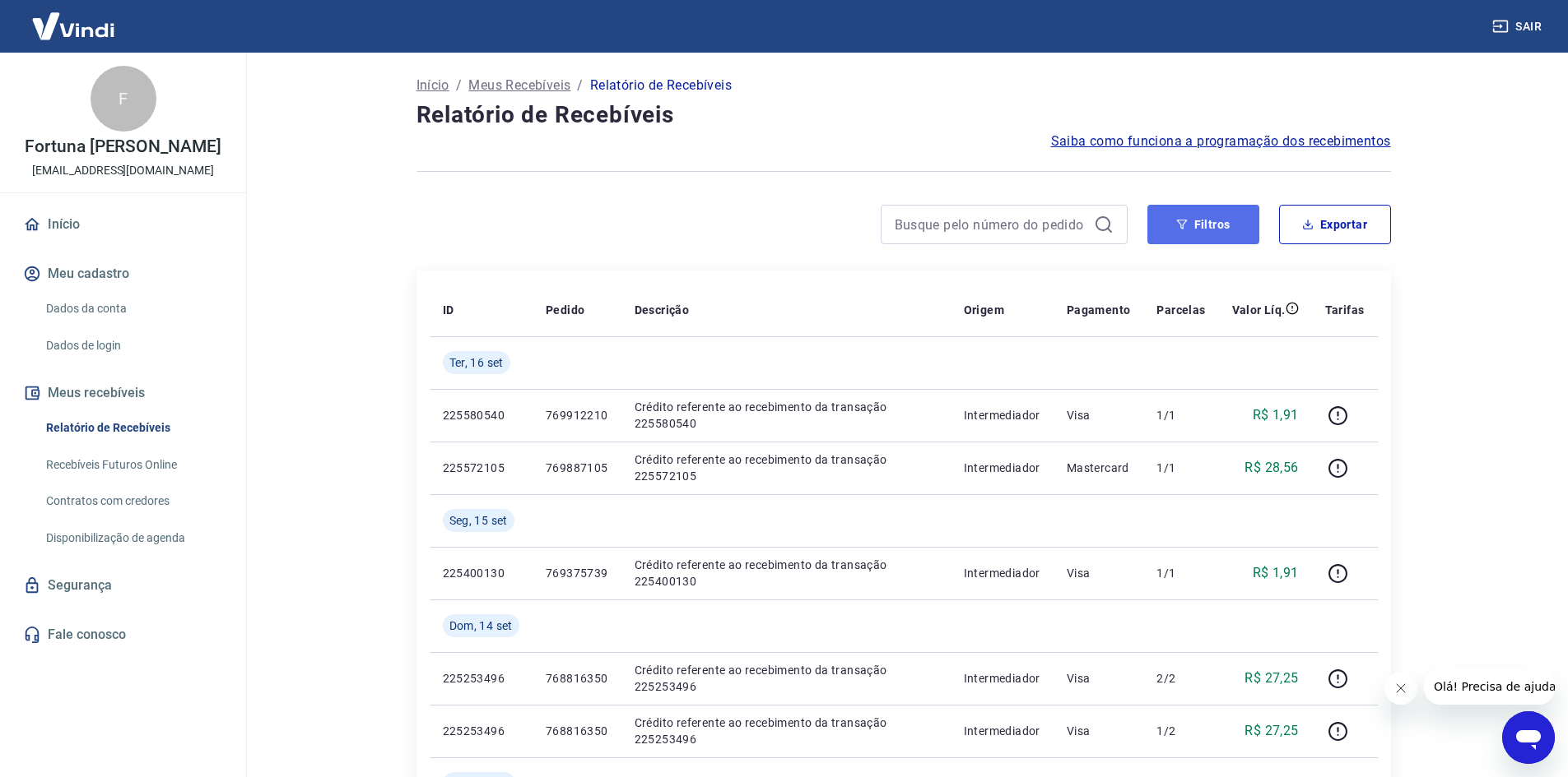
click at [1188, 237] on button "Filtros" at bounding box center [1203, 224] width 112 height 40
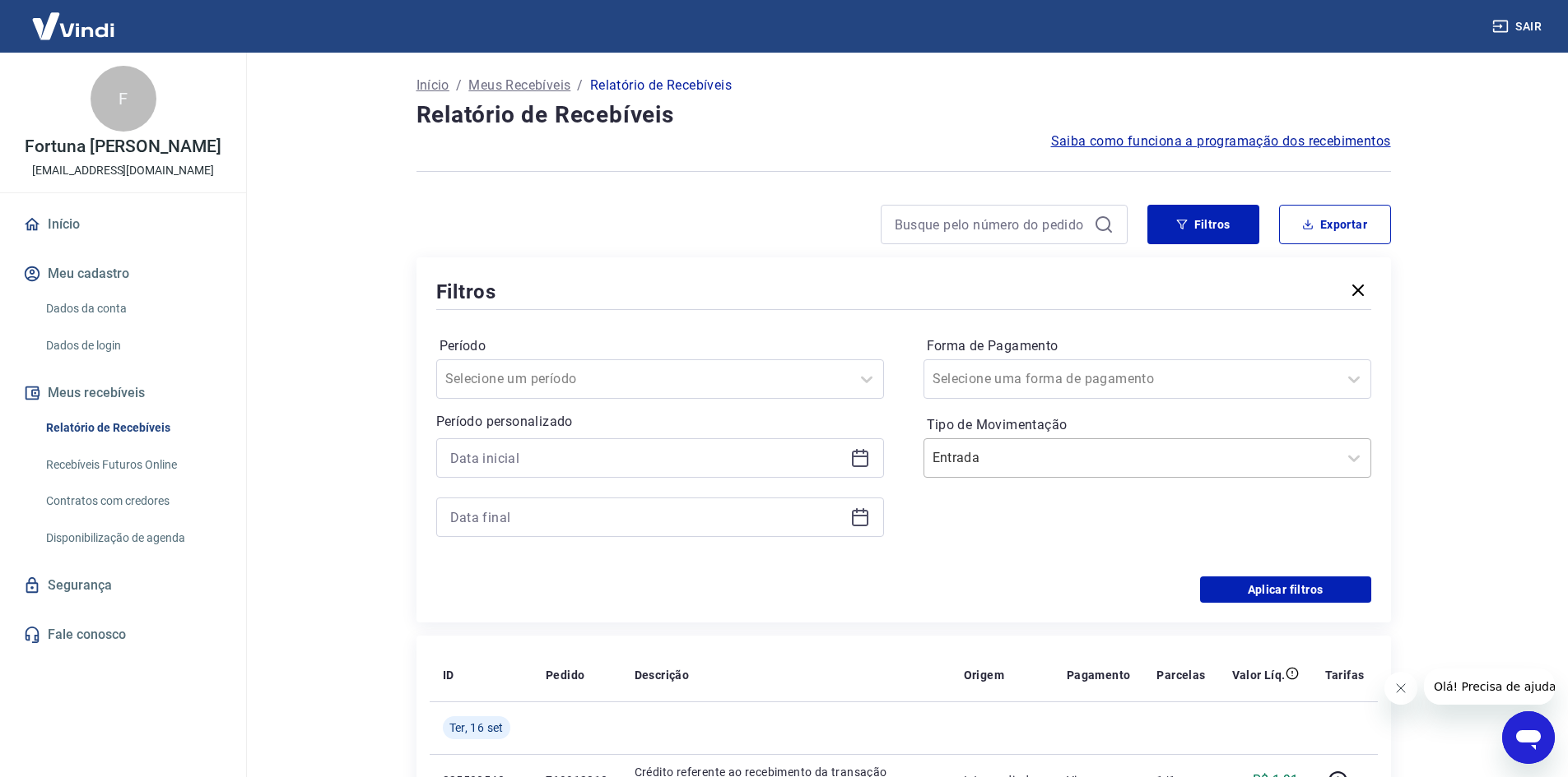
click at [1074, 451] on input "Tipo de Movimentação" at bounding box center [1015, 459] width 166 height 20
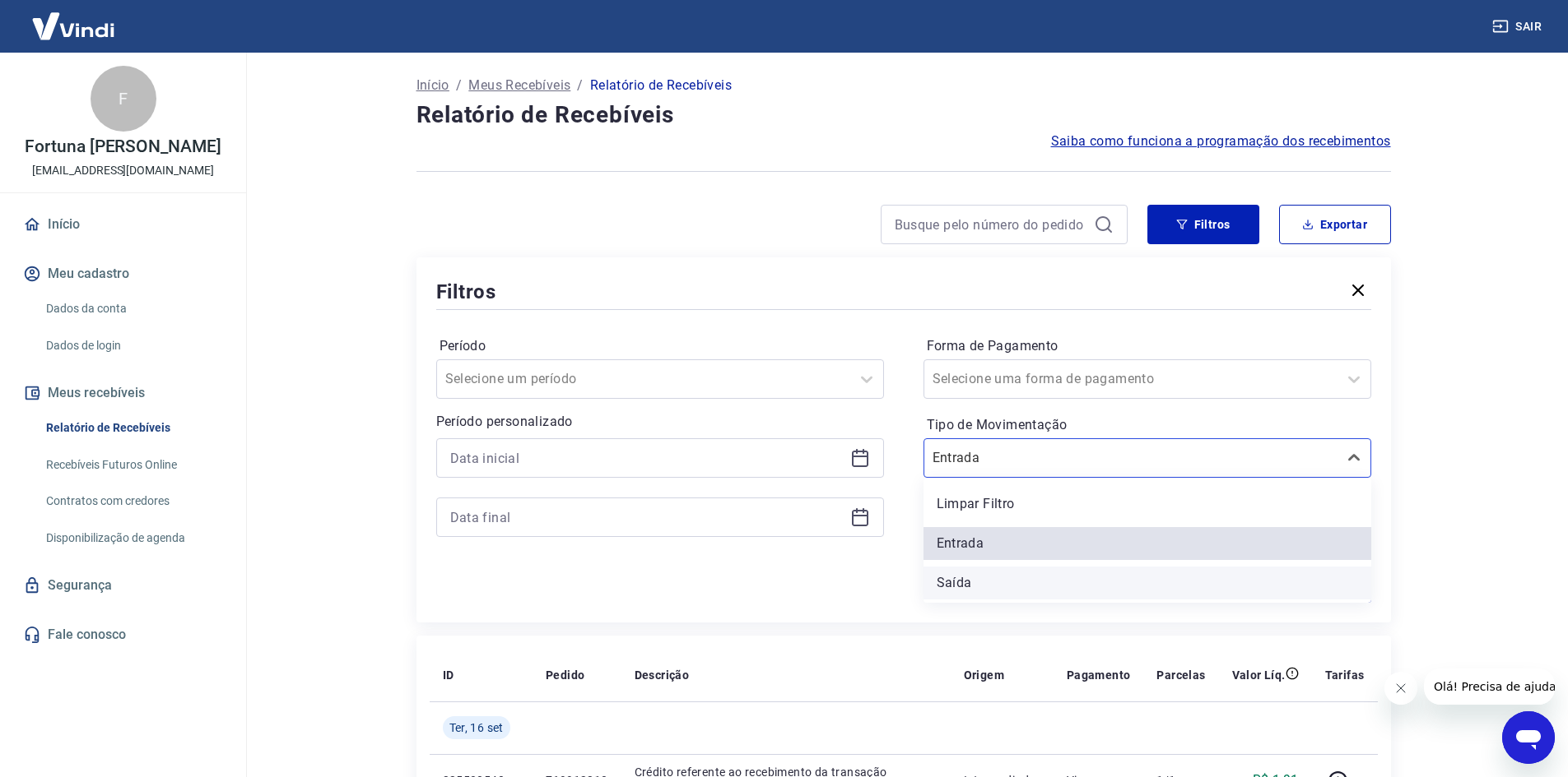
click at [1021, 585] on div "Saída" at bounding box center [1147, 583] width 448 height 33
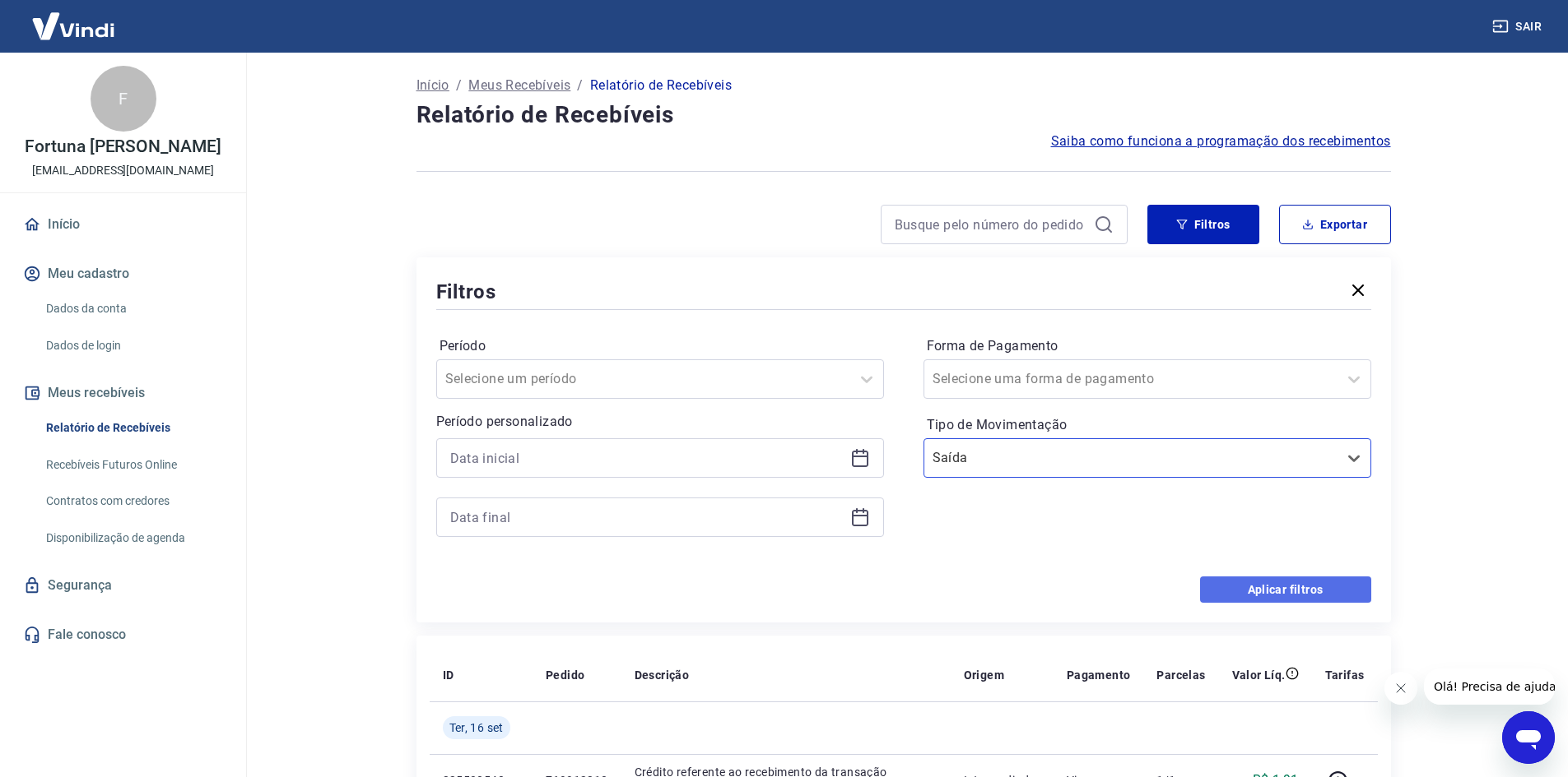
click at [1268, 593] on button "Aplicar filtros" at bounding box center [1285, 590] width 171 height 26
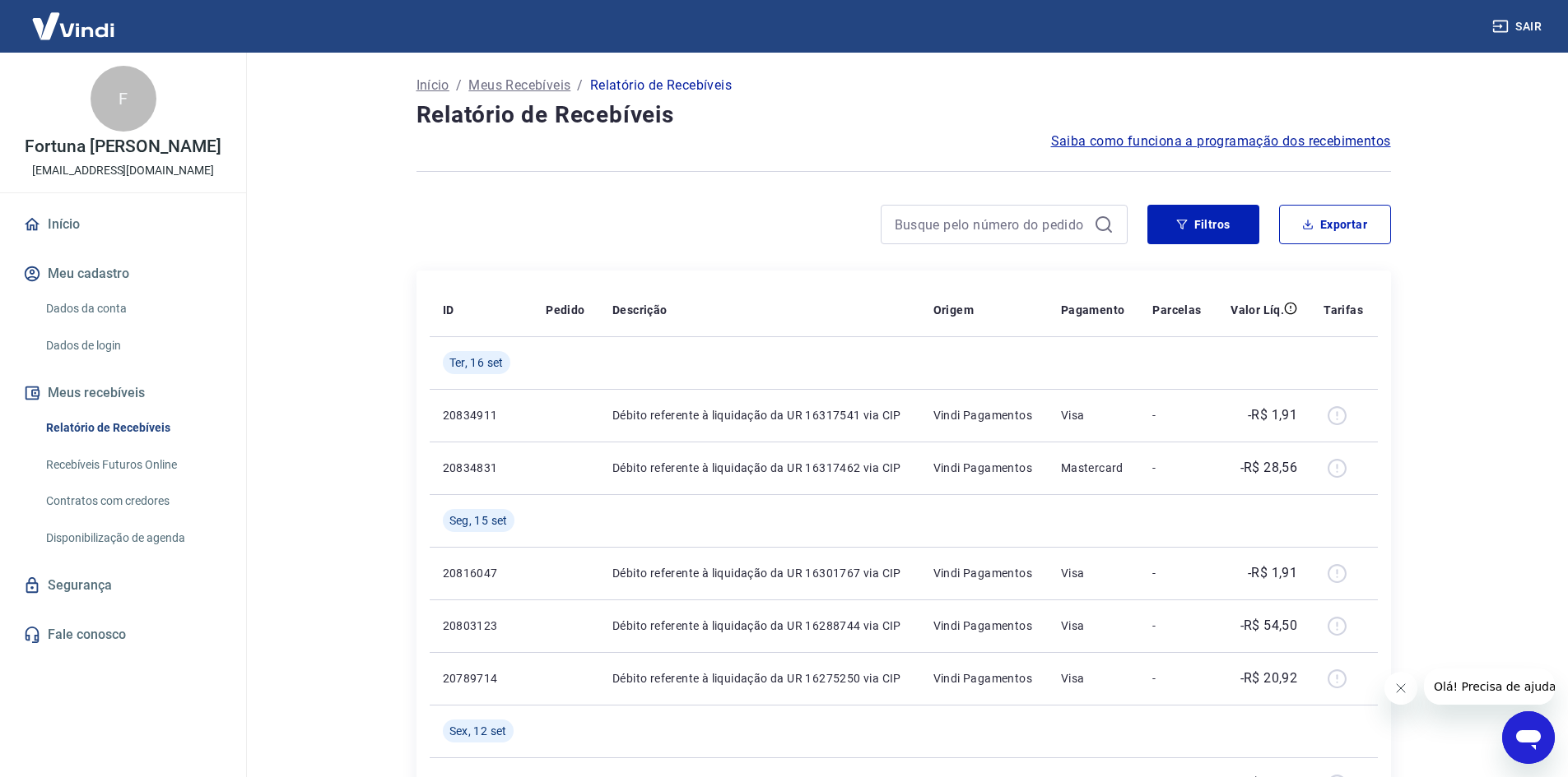
click at [1534, 24] on button "Sair" at bounding box center [1518, 26] width 59 height 31
